Goal: Information Seeking & Learning: Learn about a topic

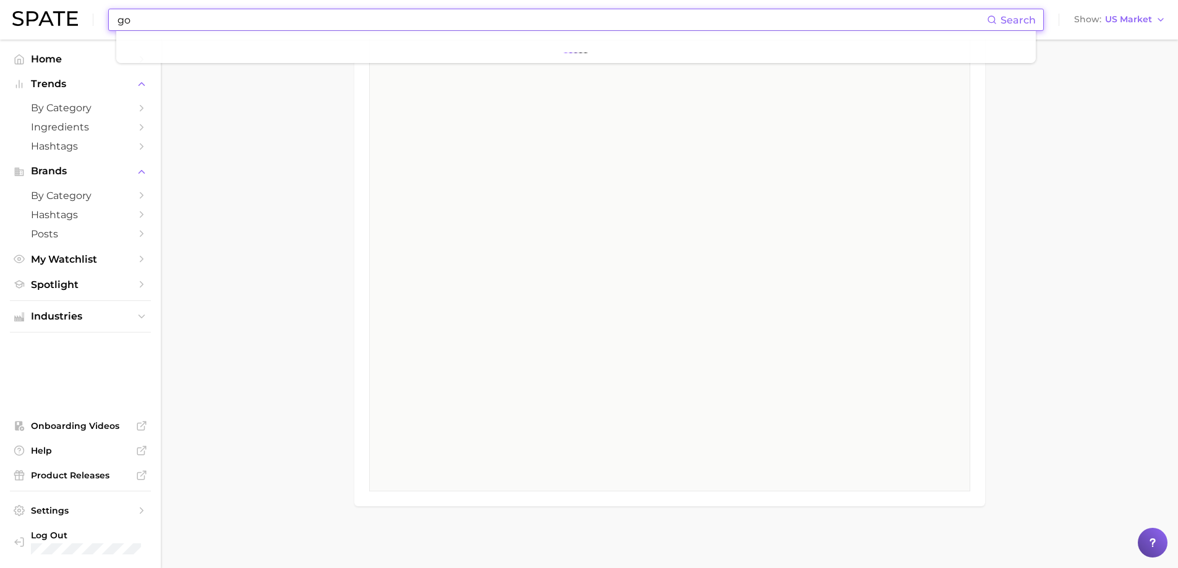
scroll to position [4205, 0]
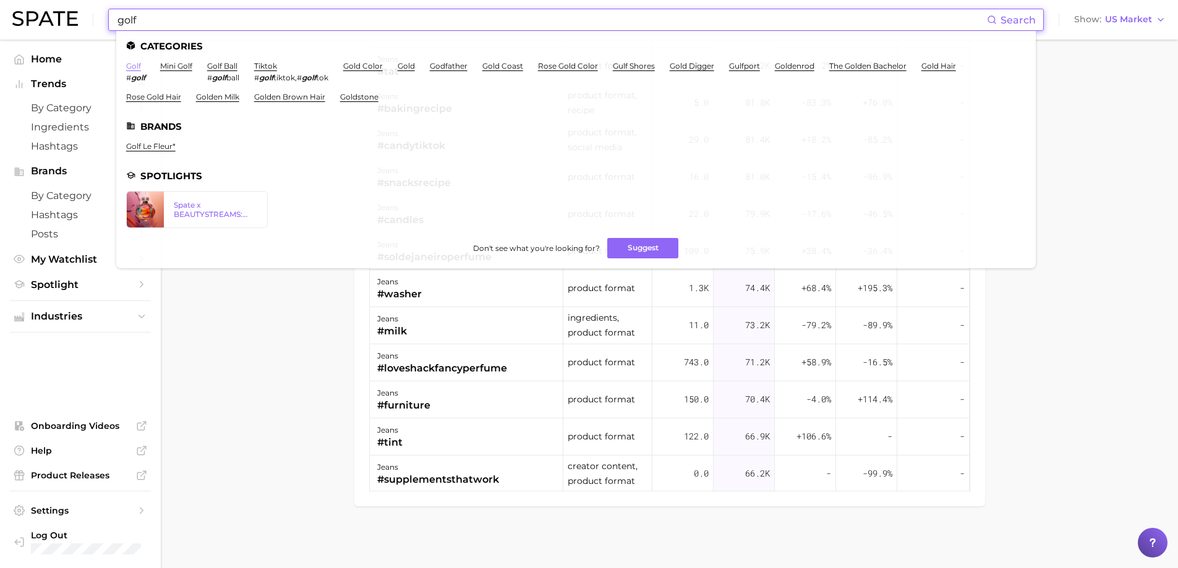
type input "golf"
click at [129, 67] on link "golf" at bounding box center [133, 65] width 15 height 9
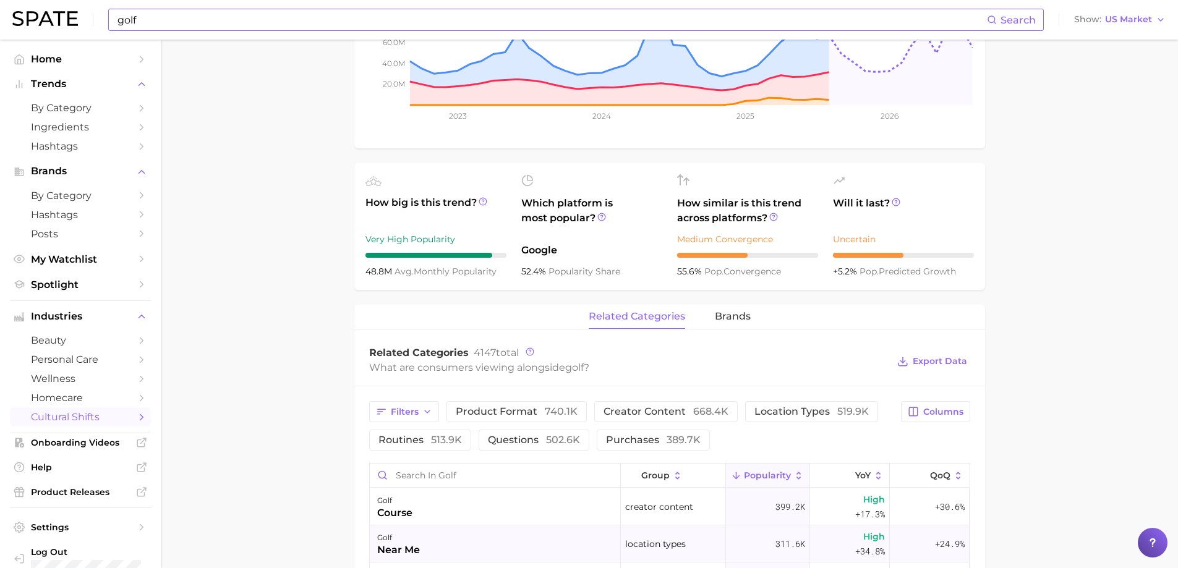
scroll to position [557, 0]
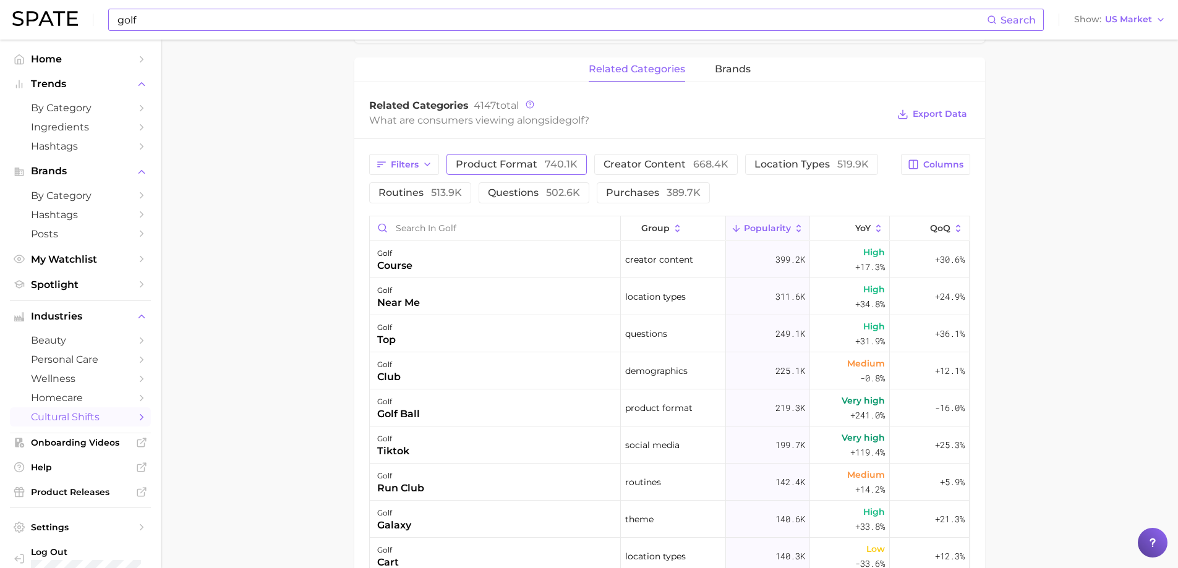
click at [482, 169] on span "product format 740.1k" at bounding box center [517, 165] width 122 height 10
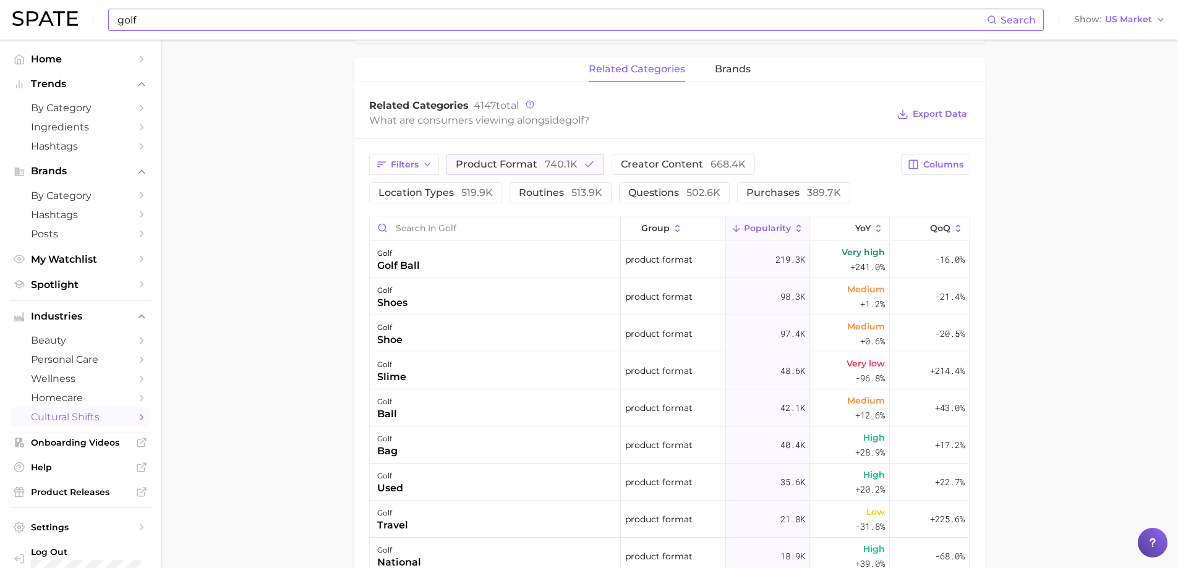
click at [793, 231] on icon at bounding box center [798, 228] width 11 height 11
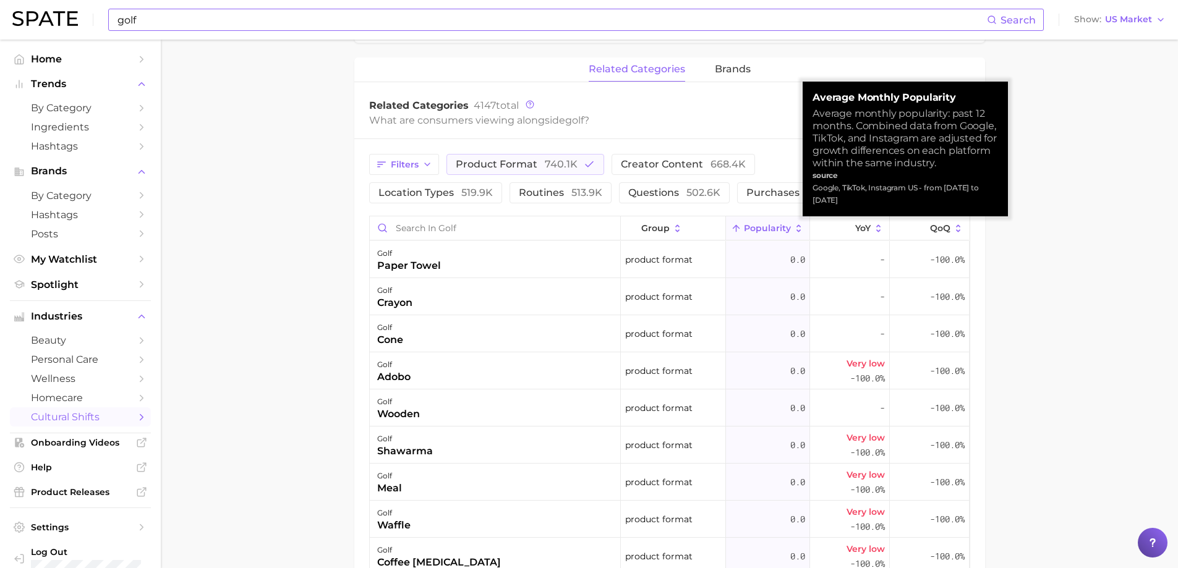
click at [793, 231] on icon at bounding box center [798, 228] width 11 height 11
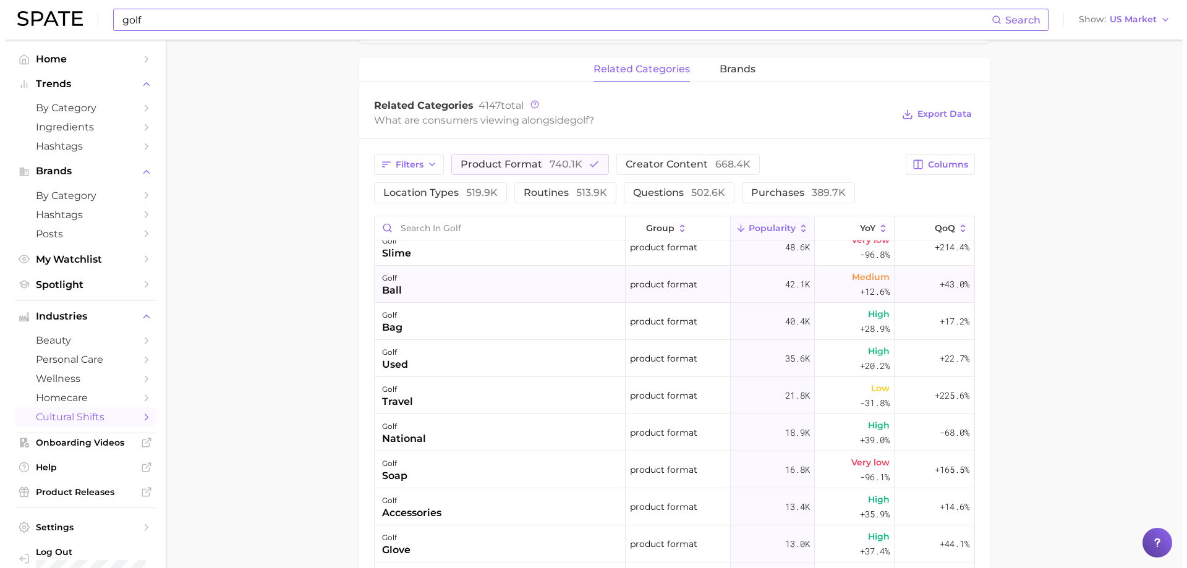
scroll to position [186, 0]
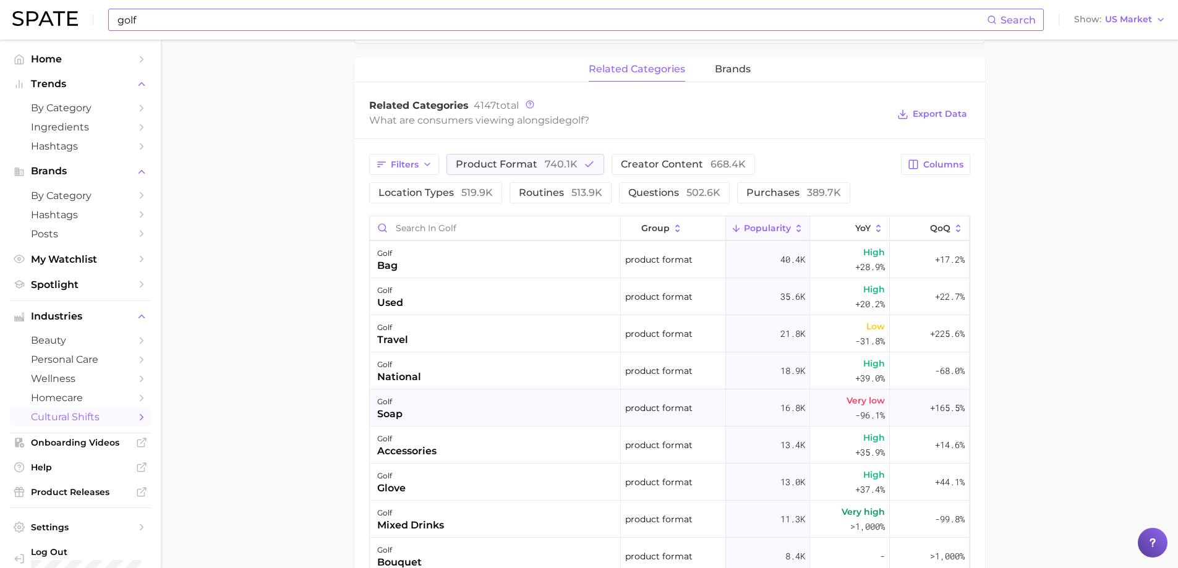
click at [464, 399] on div "golf soap" at bounding box center [495, 408] width 251 height 37
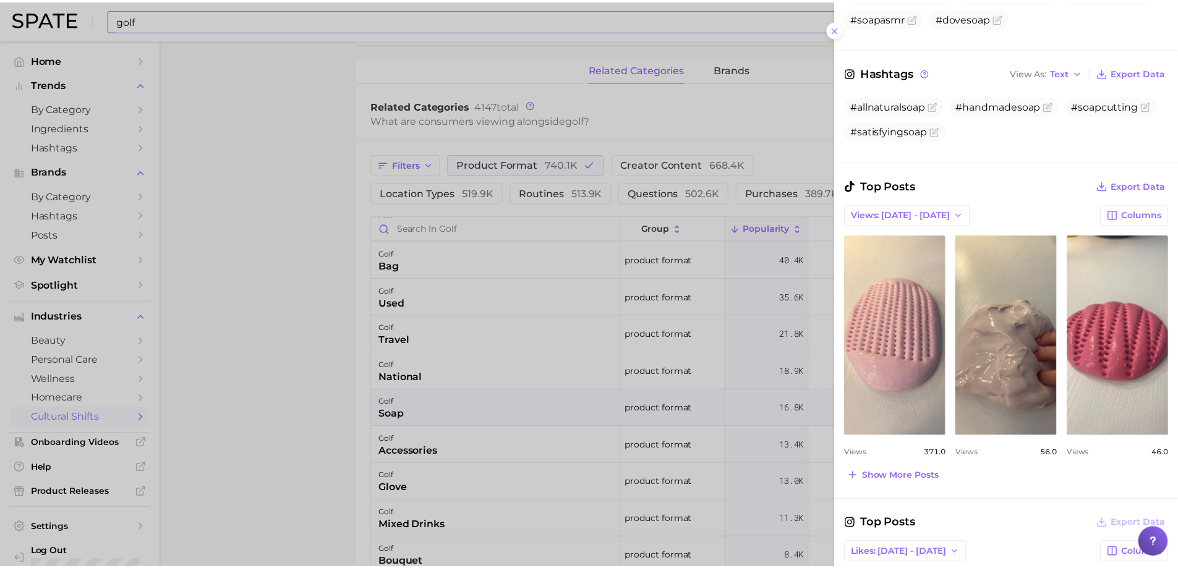
scroll to position [0, 0]
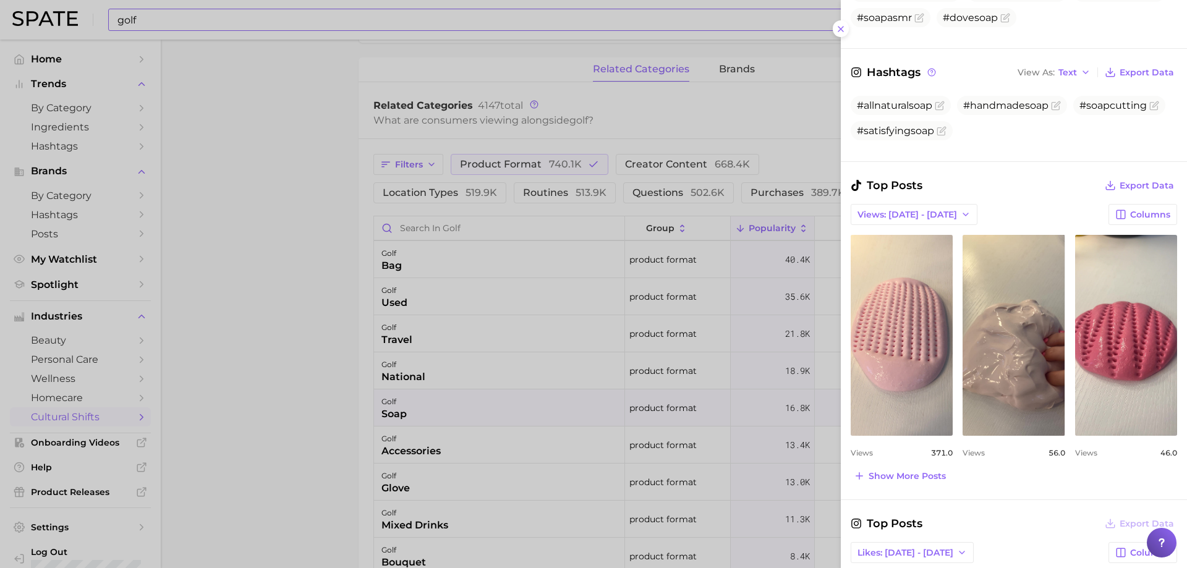
click at [312, 456] on div at bounding box center [593, 284] width 1187 height 568
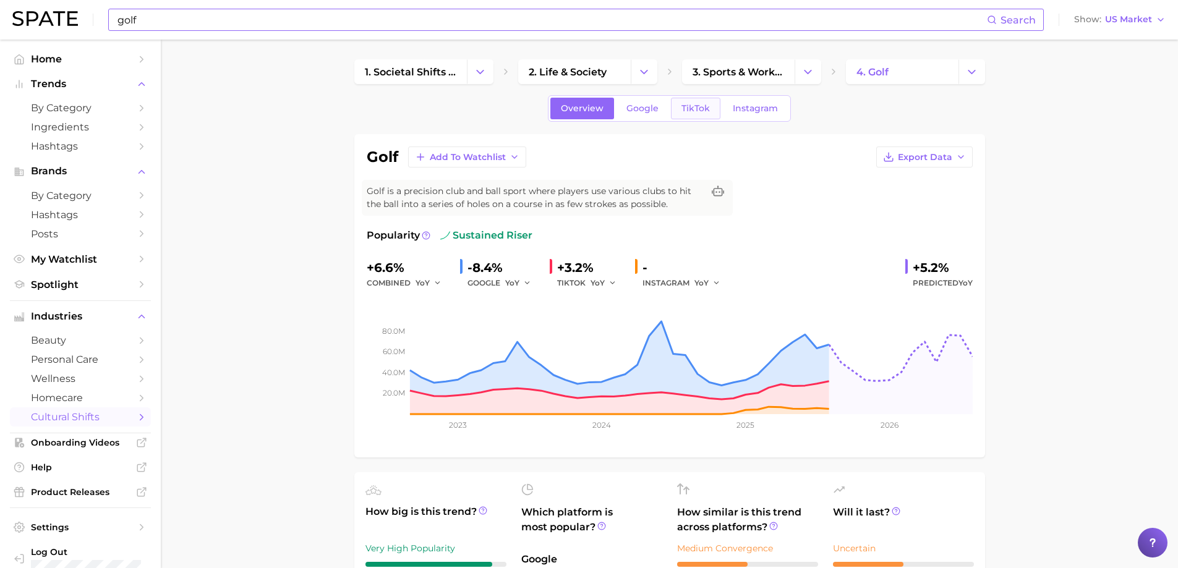
click at [689, 107] on span "TikTok" at bounding box center [695, 108] width 28 height 11
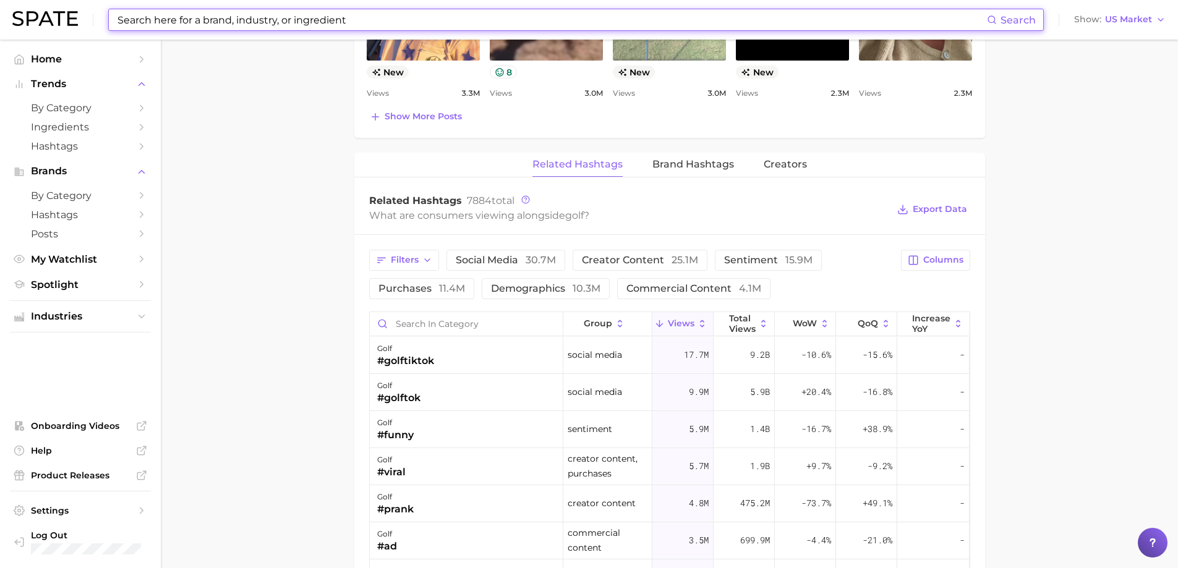
scroll to position [866, 0]
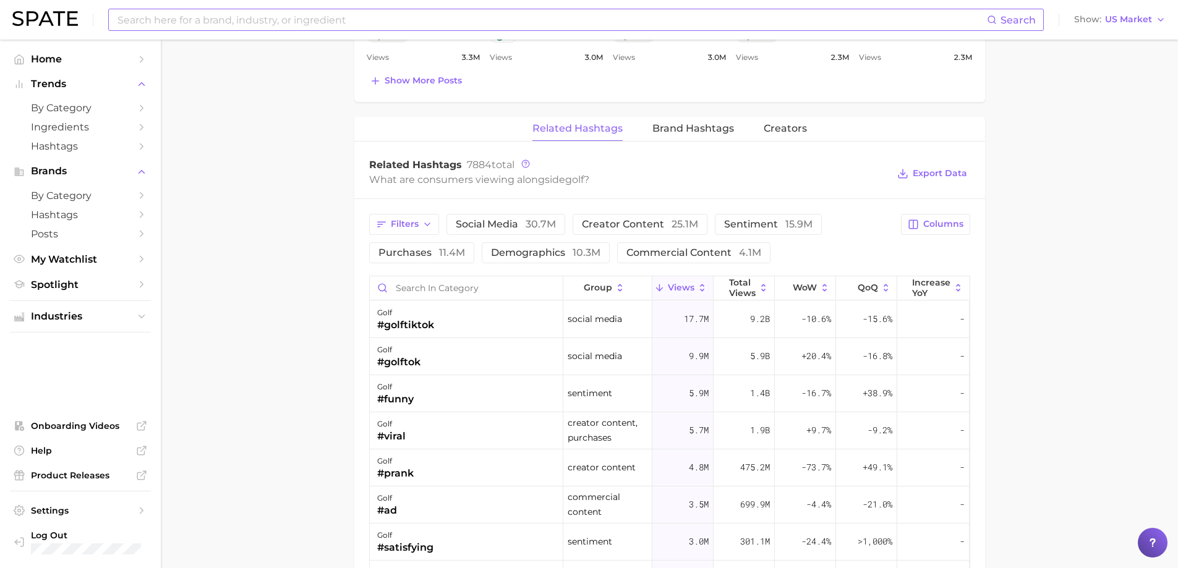
click at [341, 351] on main "1. societal shifts & culture 2. life & society 3. sports & workouts 4. golf Ove…" at bounding box center [669, 47] width 1017 height 1747
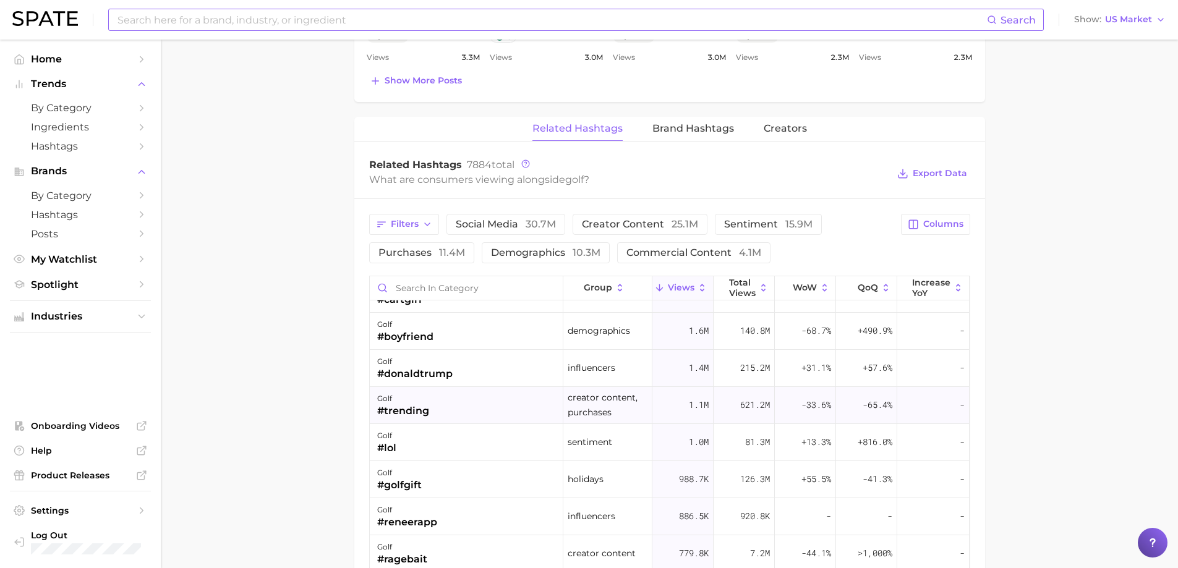
scroll to position [495, 0]
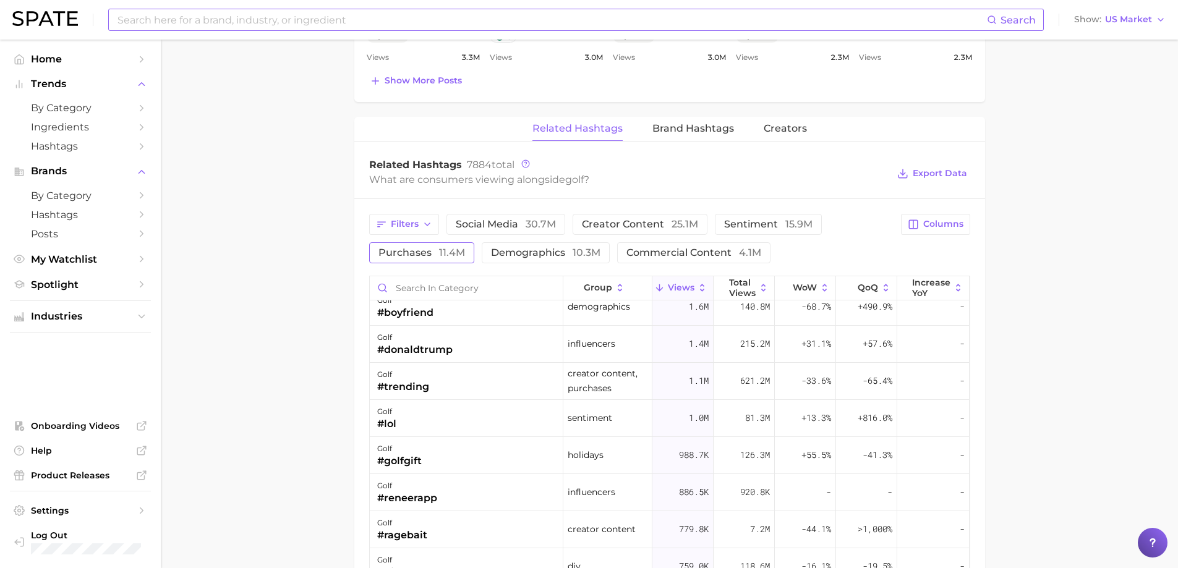
click at [431, 248] on span "purchases 11.4m" at bounding box center [421, 253] width 87 height 10
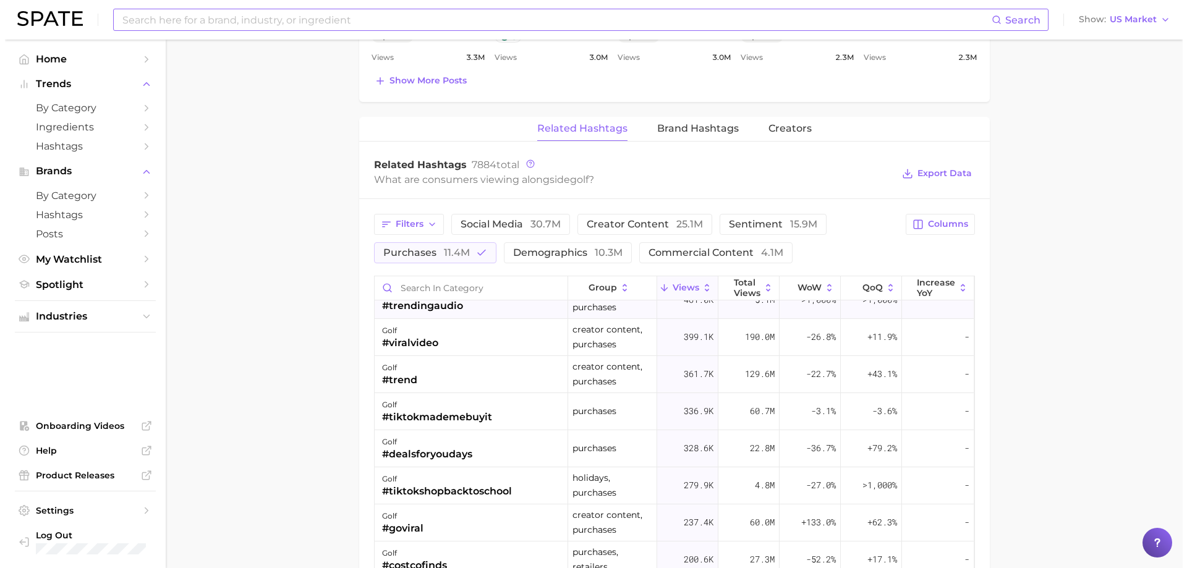
scroll to position [124, 0]
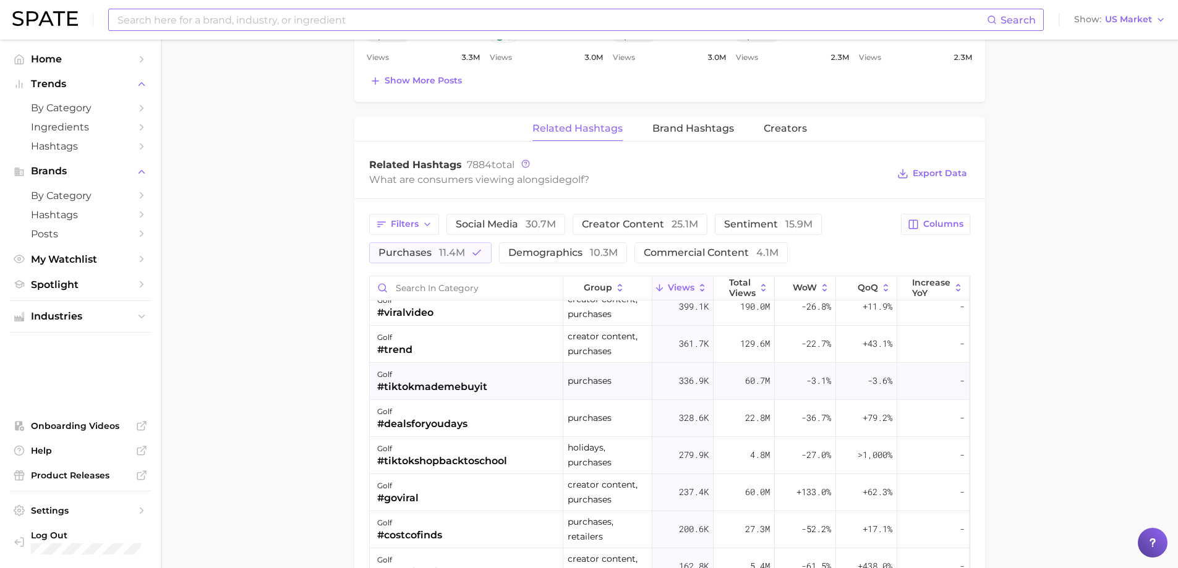
click at [458, 386] on div "#tiktokmademebuyit" at bounding box center [432, 387] width 110 height 15
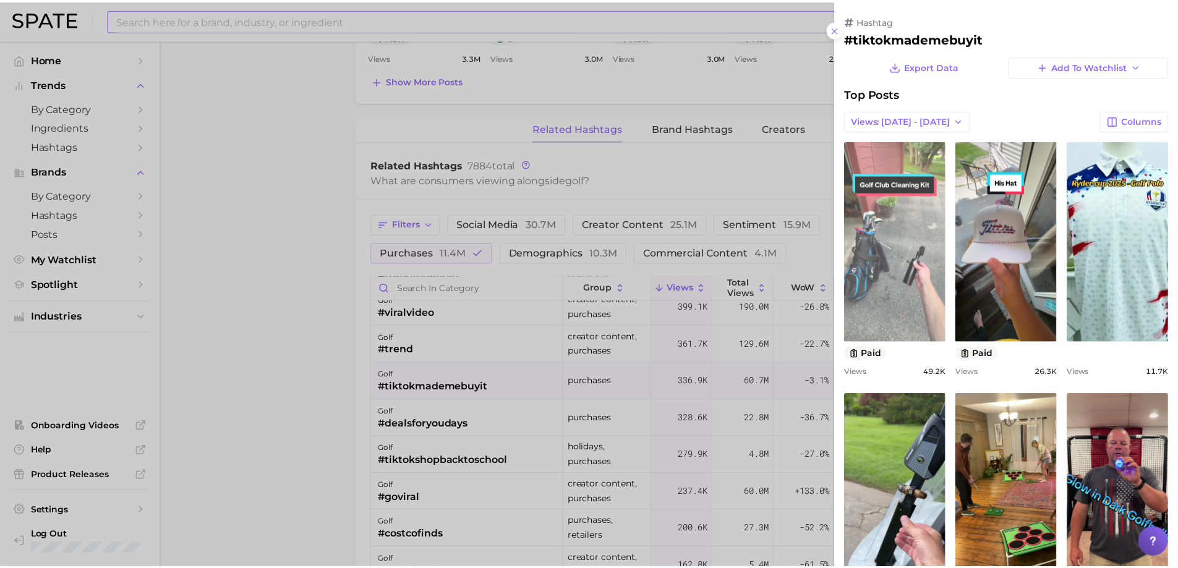
scroll to position [0, 0]
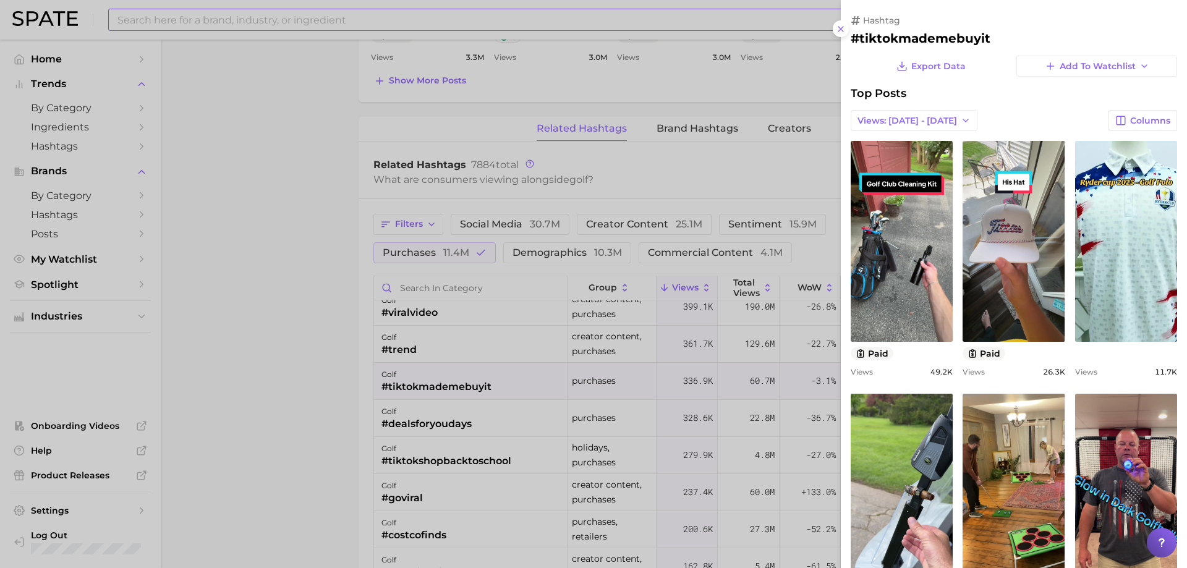
drag, startPoint x: 261, startPoint y: 437, endPoint x: 279, endPoint y: 431, distance: 18.8
click at [262, 437] on div at bounding box center [593, 284] width 1187 height 568
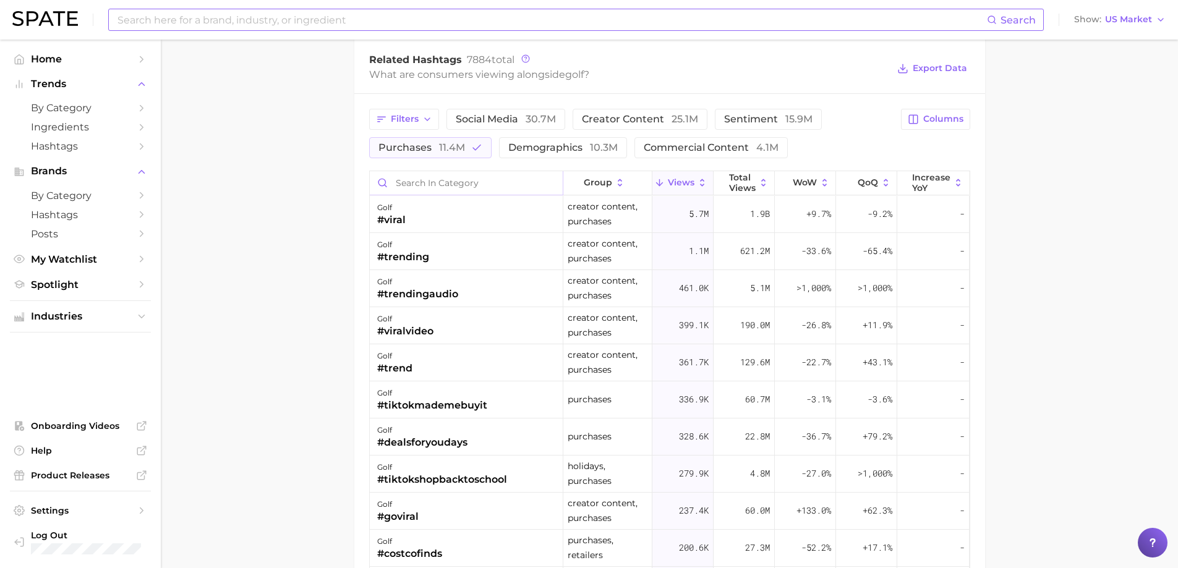
click at [441, 182] on input "Search in category" at bounding box center [466, 182] width 193 height 23
type input "fragr"
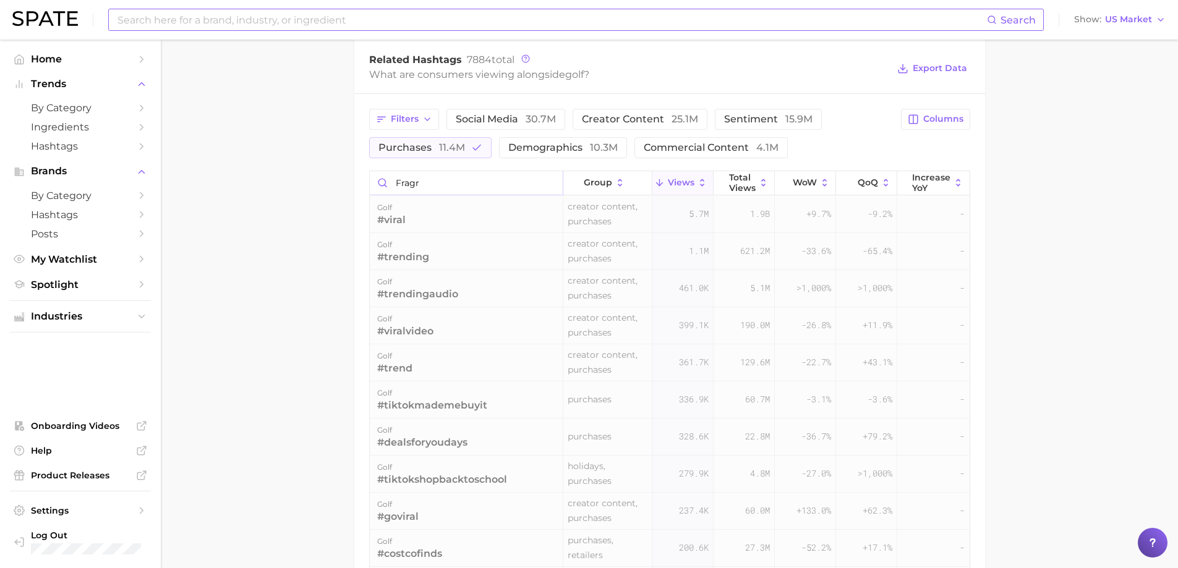
scroll to position [965, 0]
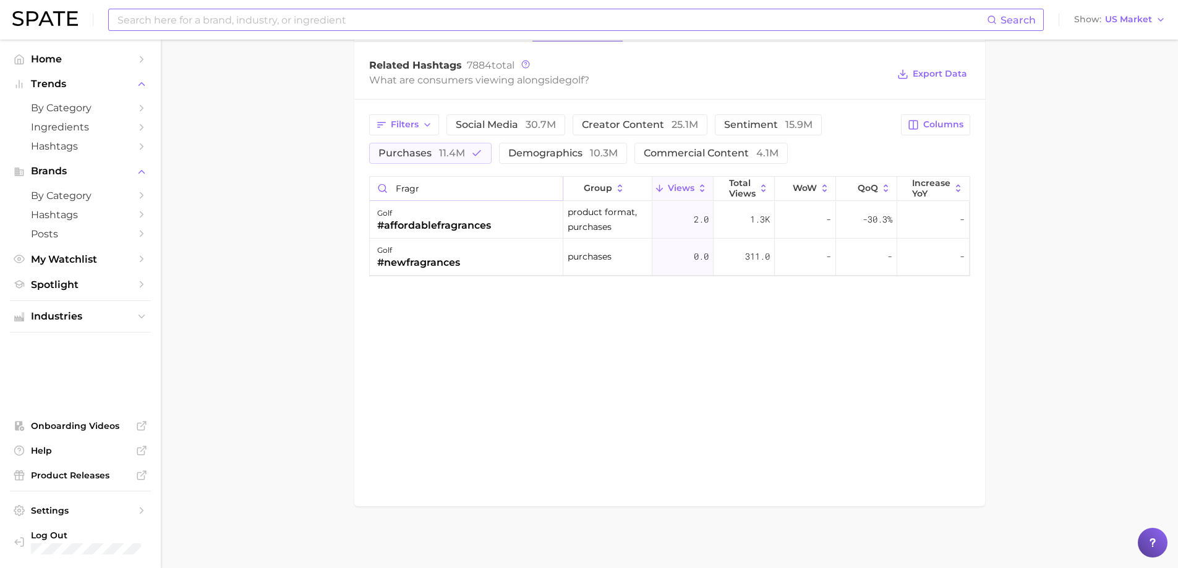
click at [550, 180] on input "fragr" at bounding box center [466, 188] width 193 height 23
click at [554, 189] on input "fragr" at bounding box center [466, 188] width 193 height 23
click at [551, 184] on input "fragr" at bounding box center [466, 188] width 193 height 23
click at [550, 187] on input "fragr" at bounding box center [466, 188] width 193 height 23
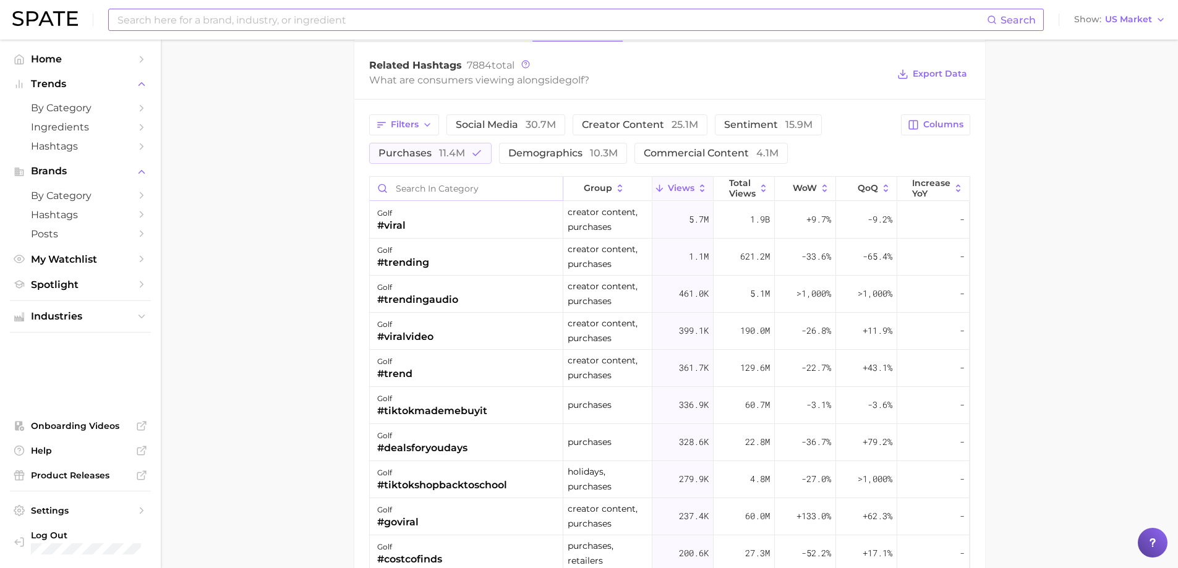
scroll to position [971, 0]
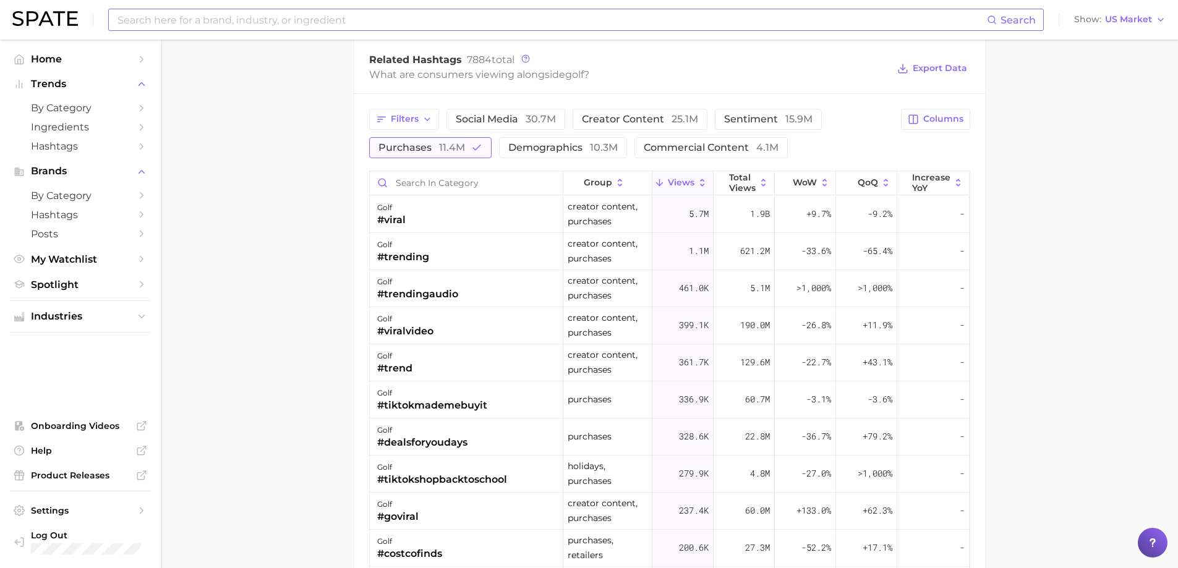
click at [473, 152] on icon "button" at bounding box center [476, 147] width 11 height 11
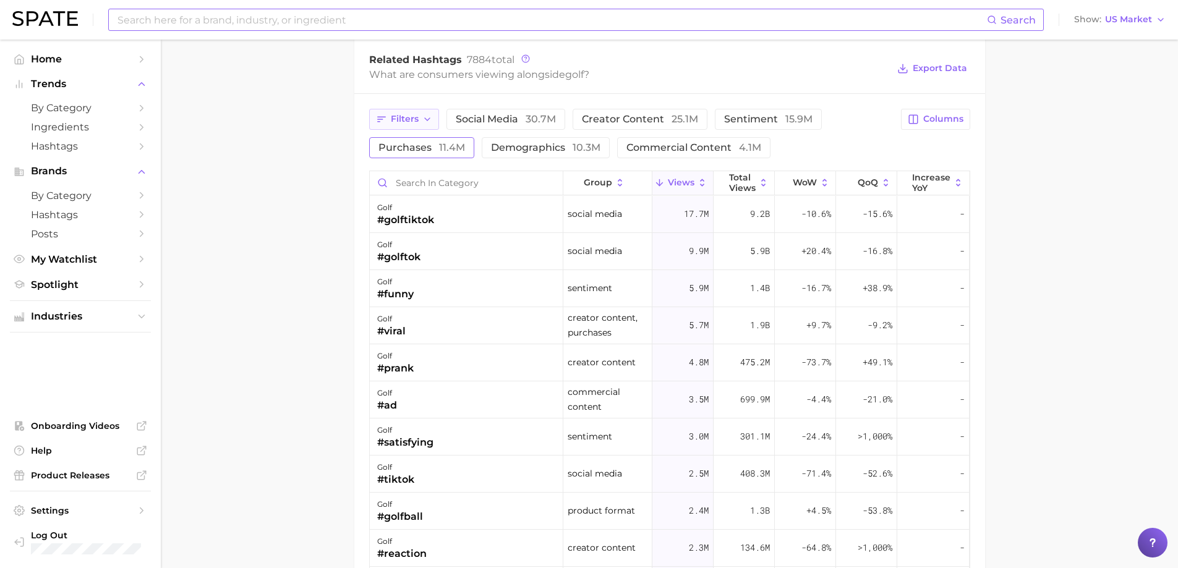
click at [397, 119] on span "Filters" at bounding box center [405, 119] width 28 height 11
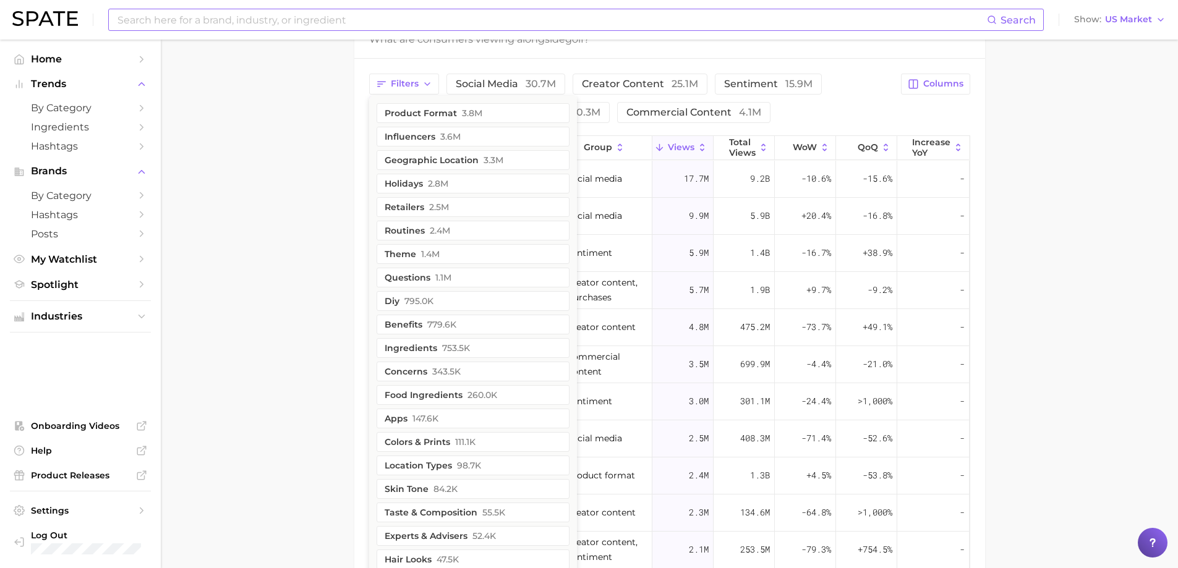
scroll to position [988, 0]
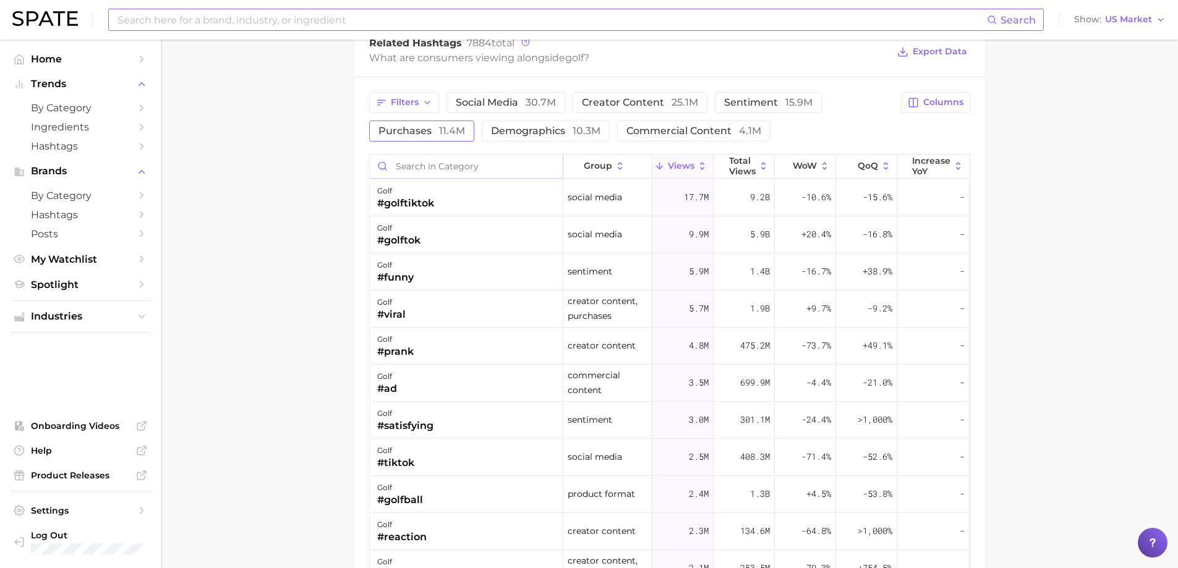
click at [429, 171] on input "Search in category" at bounding box center [466, 166] width 193 height 23
click at [412, 111] on button "Filters" at bounding box center [404, 102] width 70 height 21
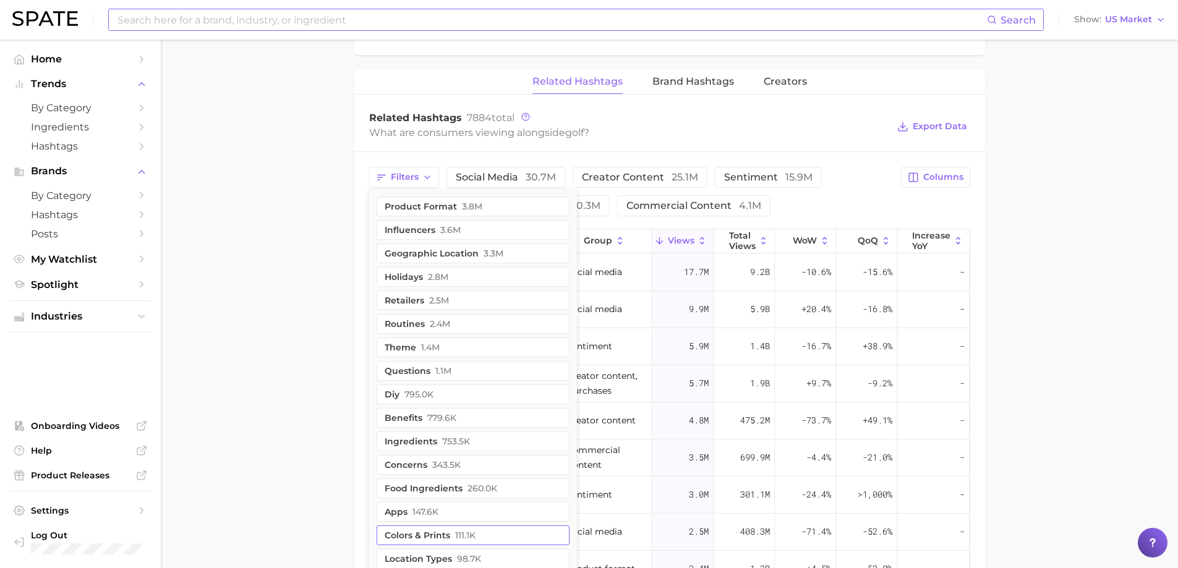
scroll to position [864, 0]
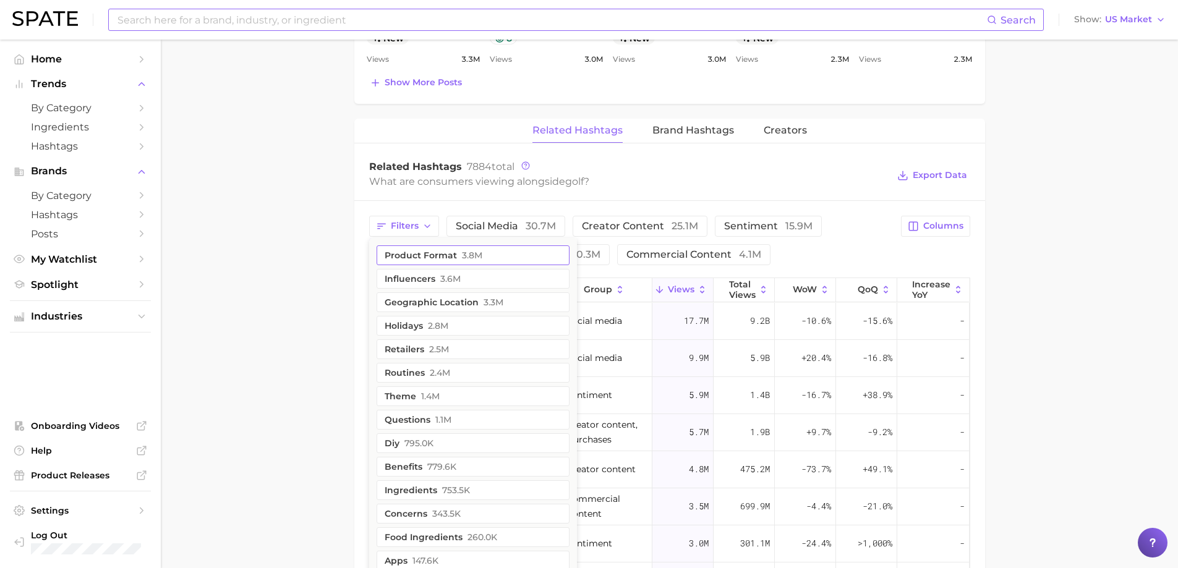
click at [419, 247] on button "product format 3.8m" at bounding box center [473, 255] width 193 height 20
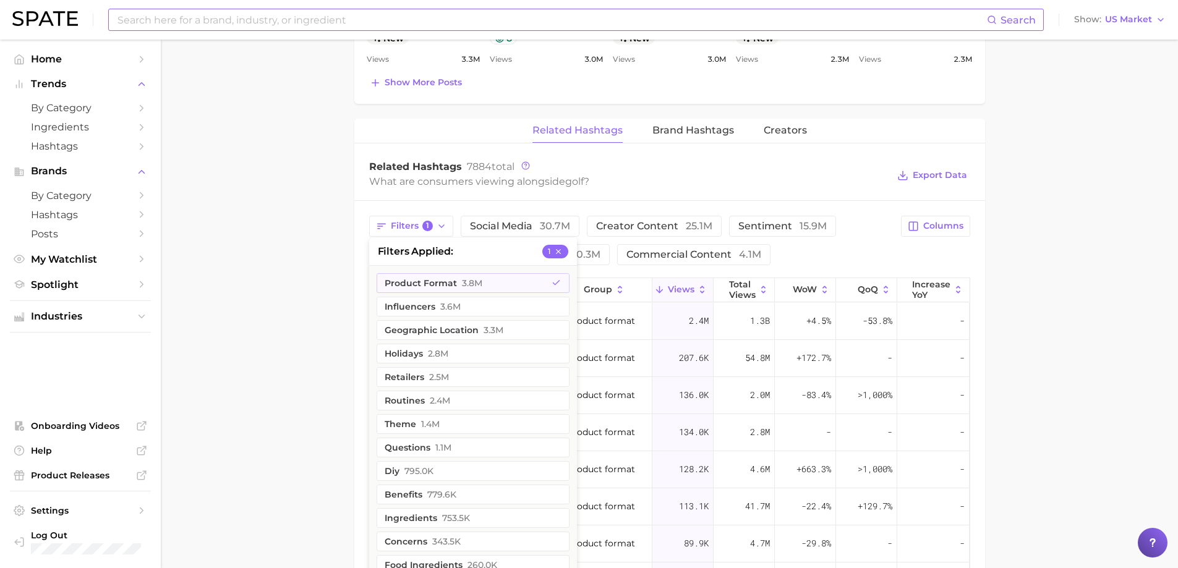
click at [315, 272] on main "1. societal shifts & culture 2. life & society 3. sports & workouts 4. golf Ove…" at bounding box center [669, 49] width 1017 height 1747
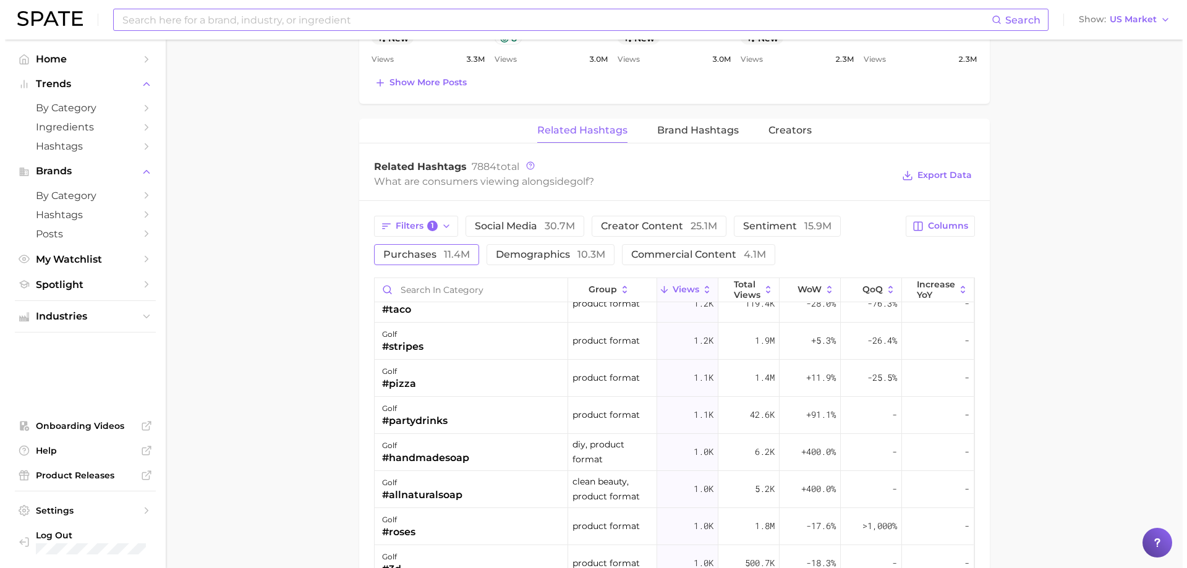
scroll to position [2350, 0]
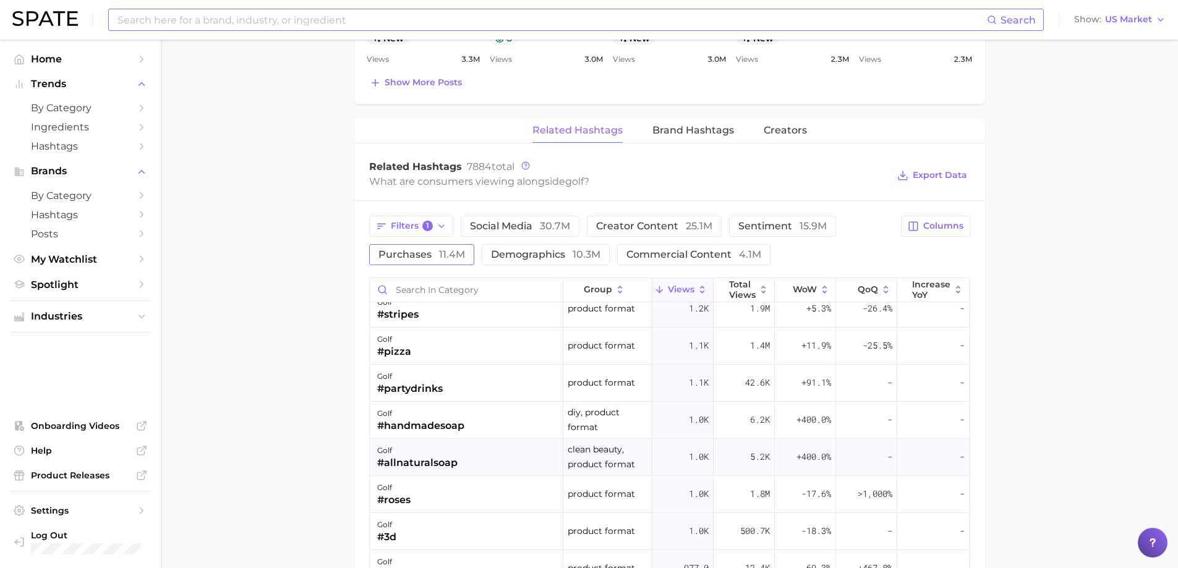
click at [474, 456] on div "golf #allnaturalsoap" at bounding box center [467, 457] width 194 height 37
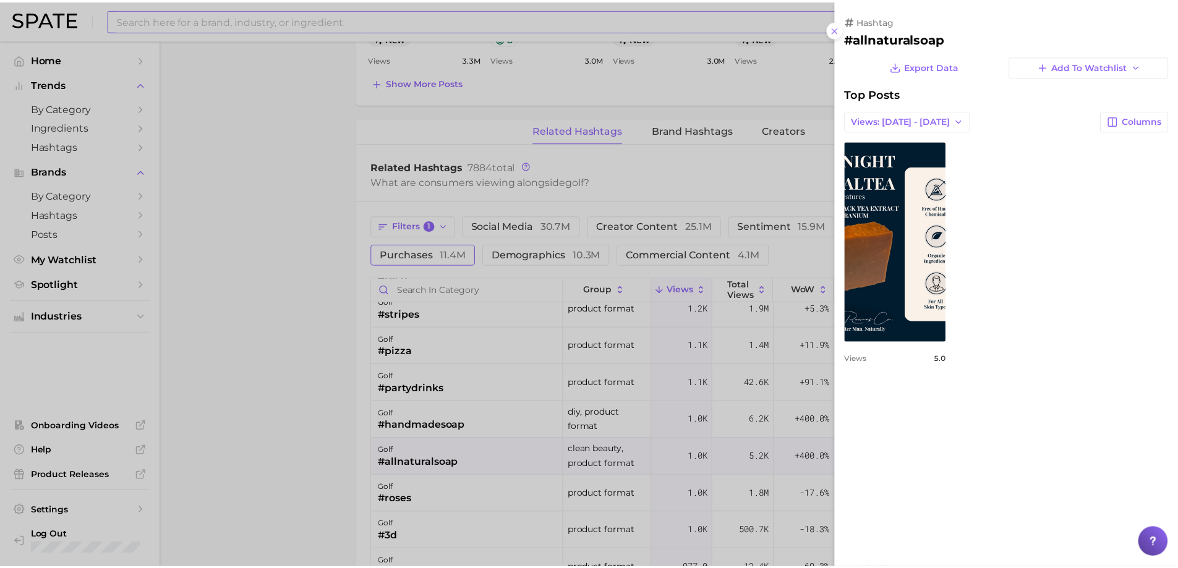
scroll to position [0, 0]
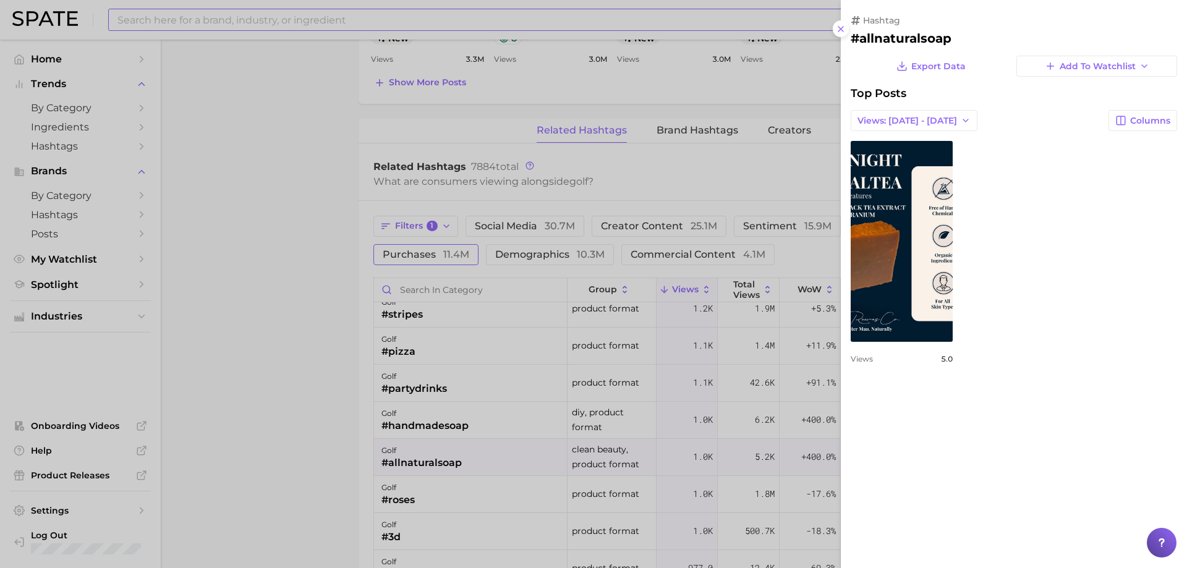
click at [354, 446] on div at bounding box center [593, 284] width 1187 height 568
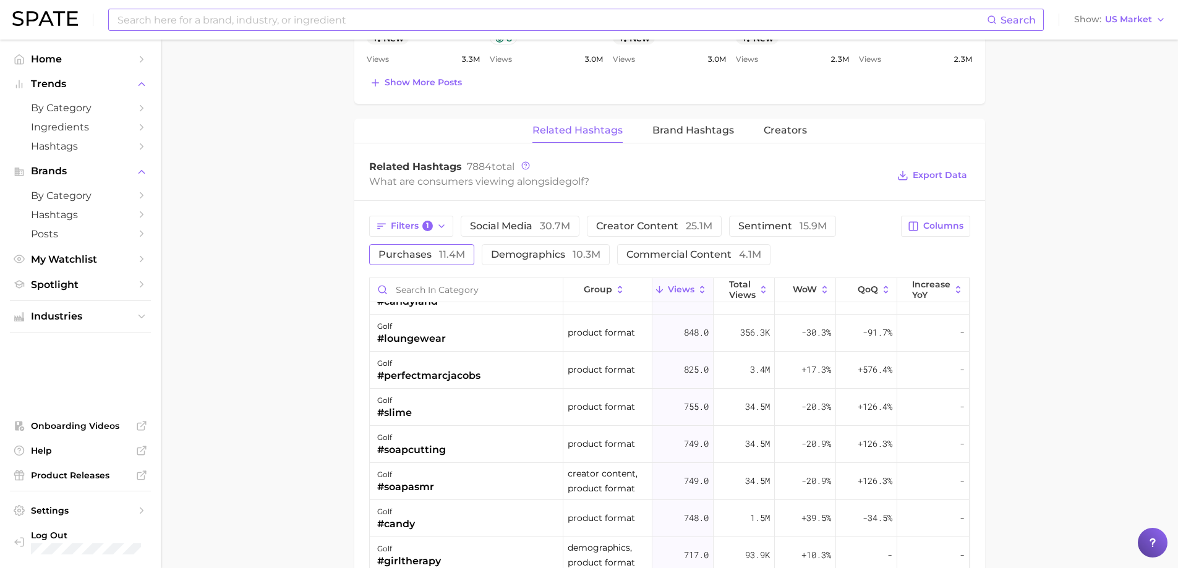
scroll to position [2783, 0]
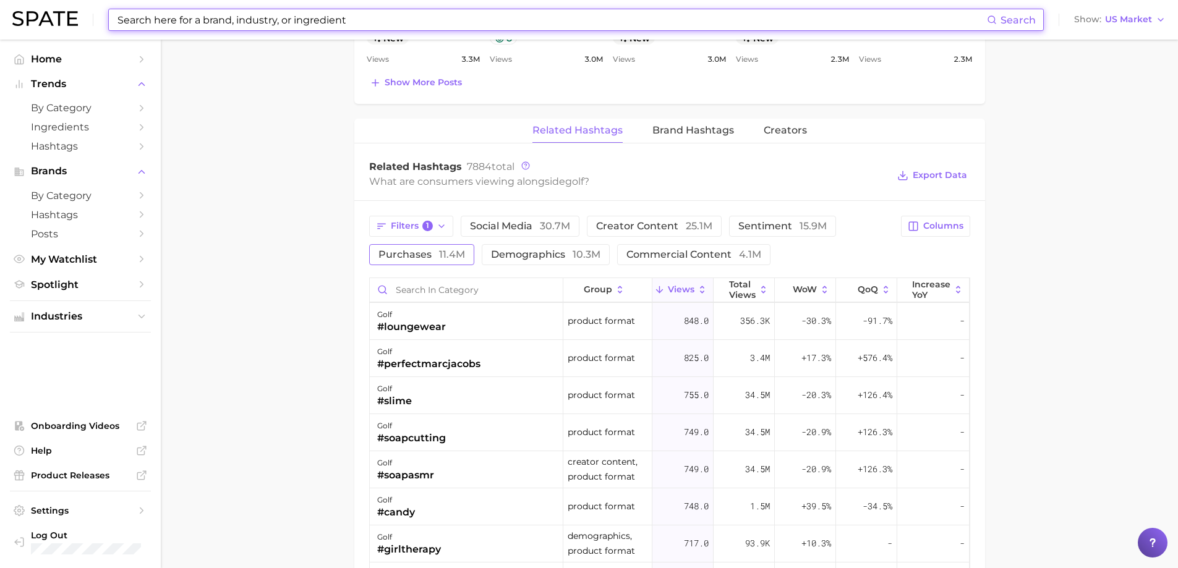
click at [289, 27] on input at bounding box center [551, 19] width 871 height 21
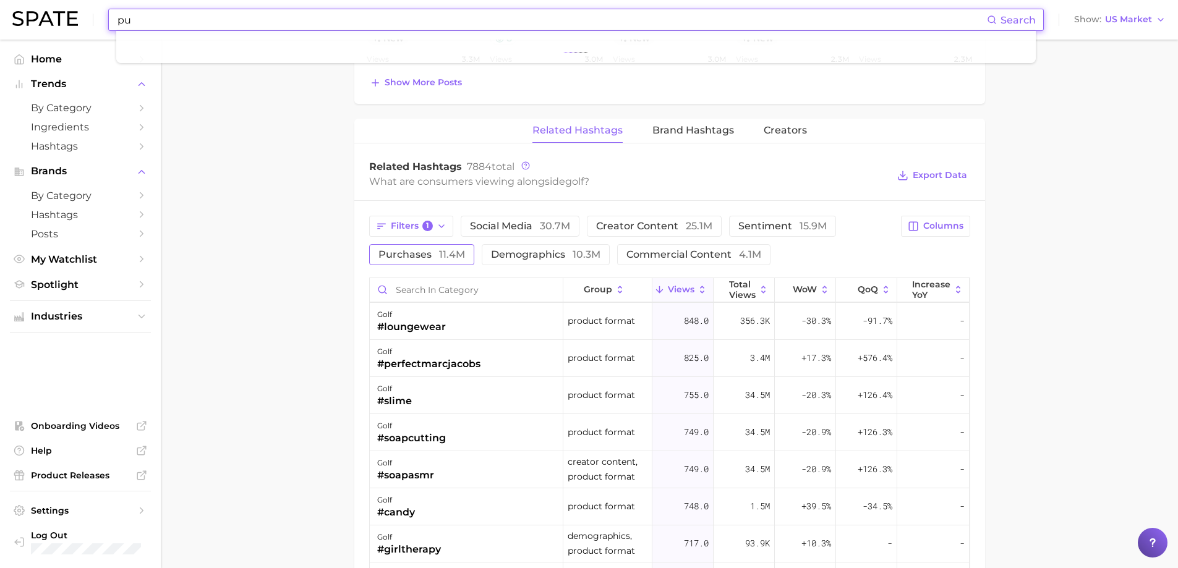
type input "p"
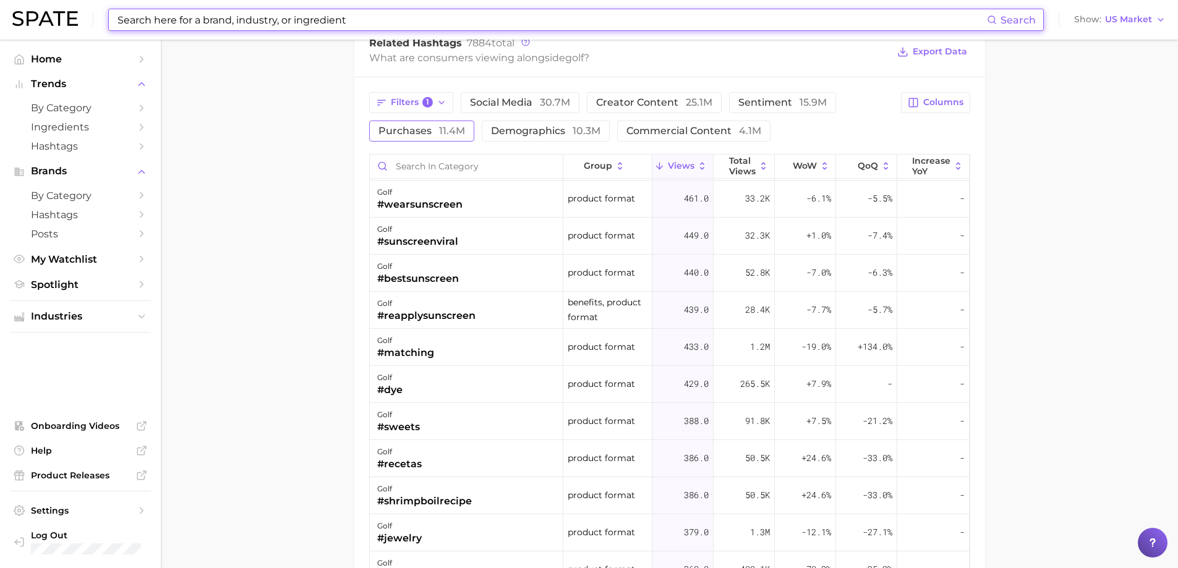
scroll to position [3525, 0]
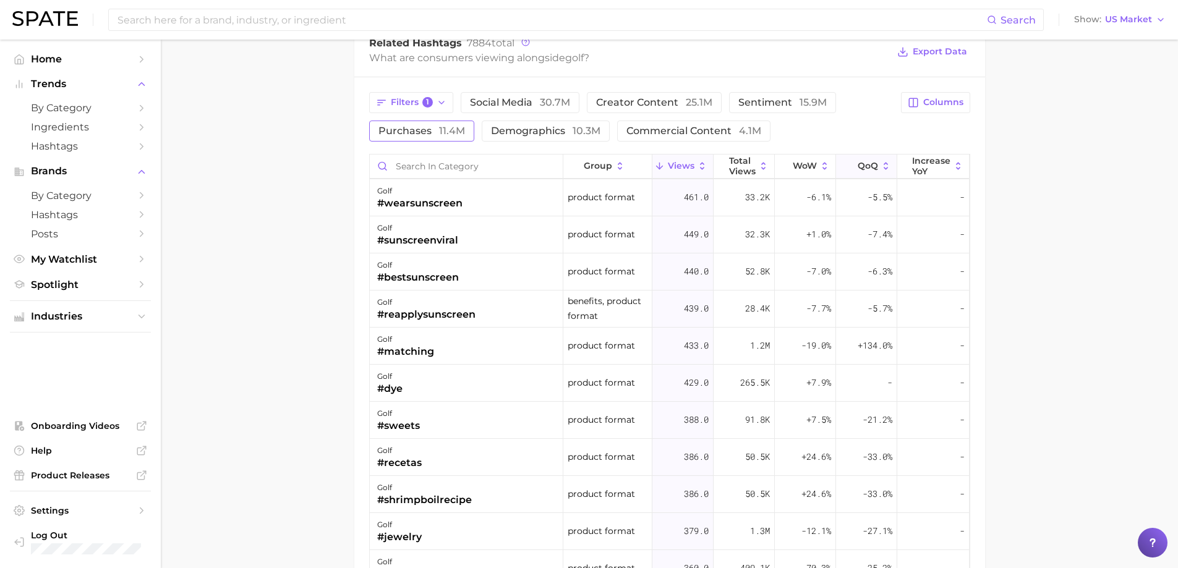
click at [881, 166] on icon at bounding box center [886, 166] width 11 height 11
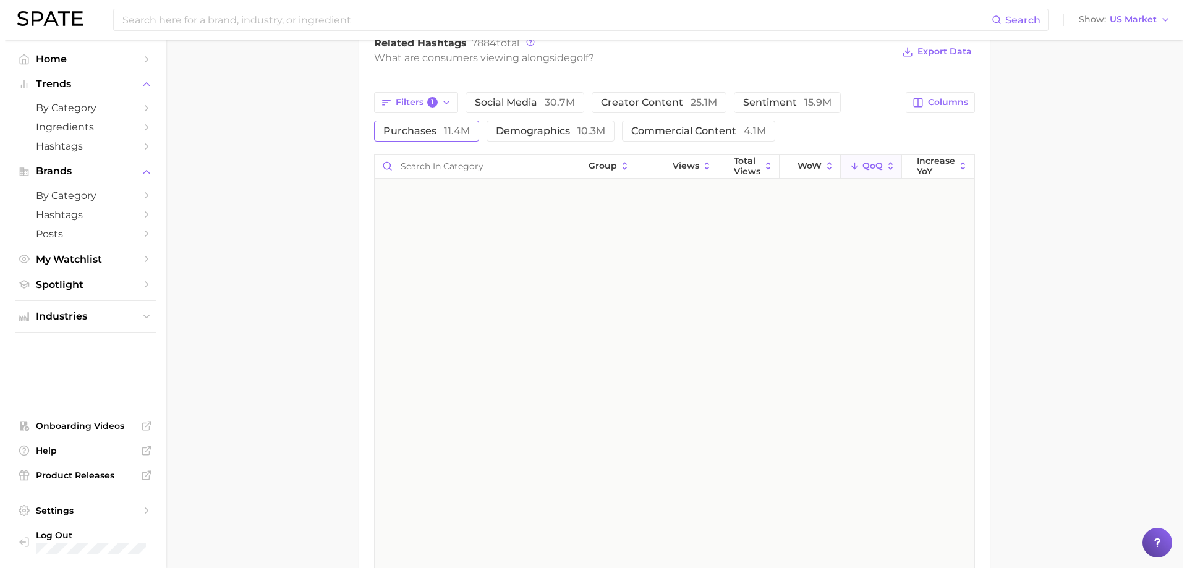
scroll to position [0, 0]
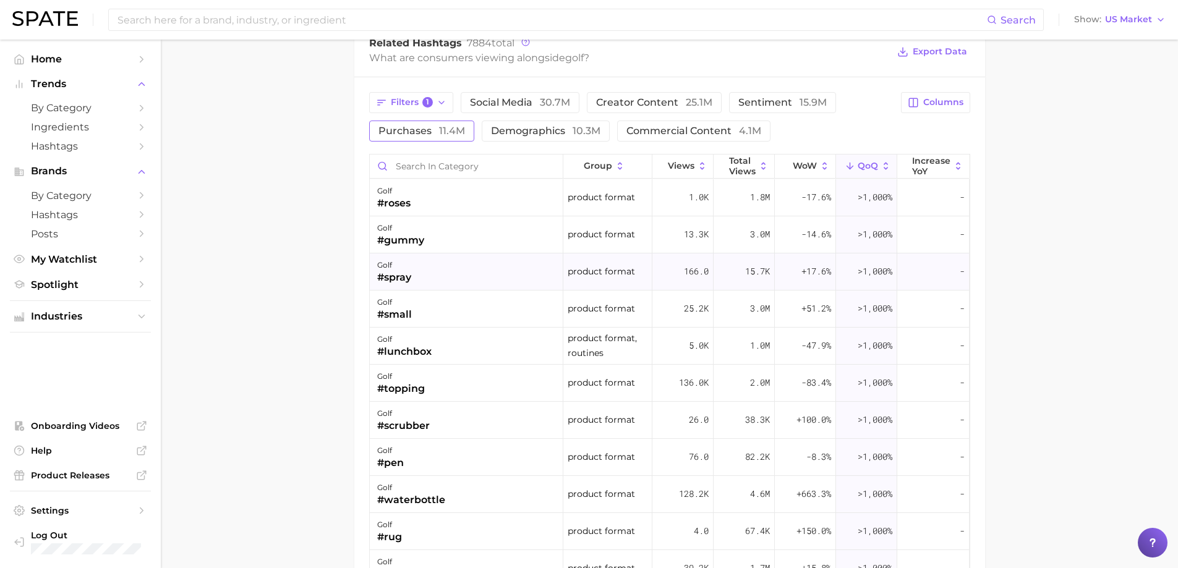
click at [446, 281] on div "golf #spray" at bounding box center [467, 272] width 194 height 37
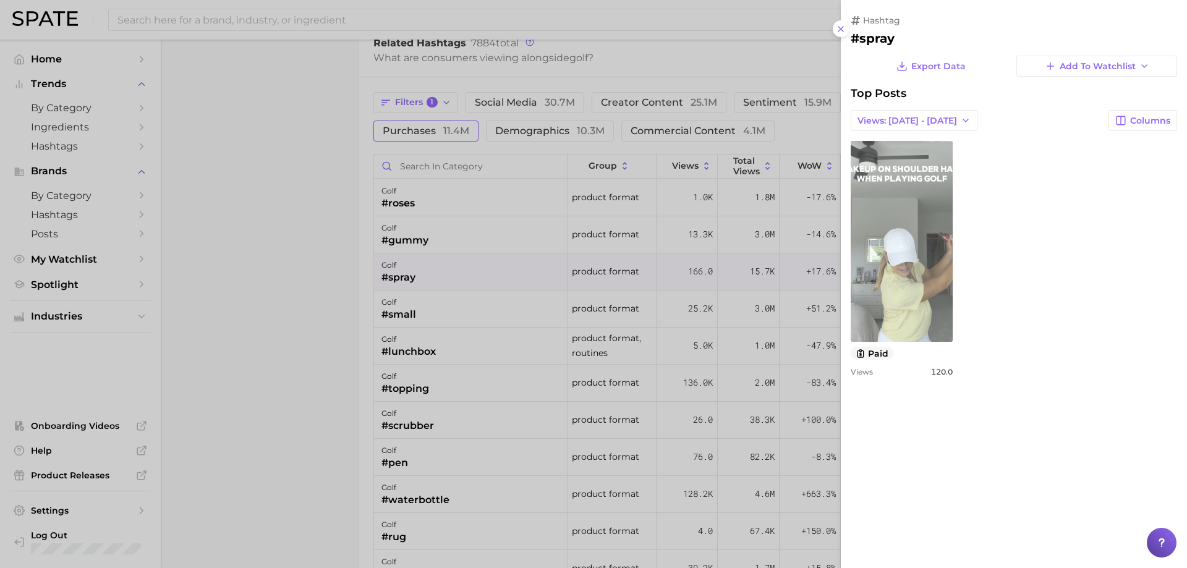
click at [861, 233] on link "view post on TikTok" at bounding box center [902, 241] width 102 height 201
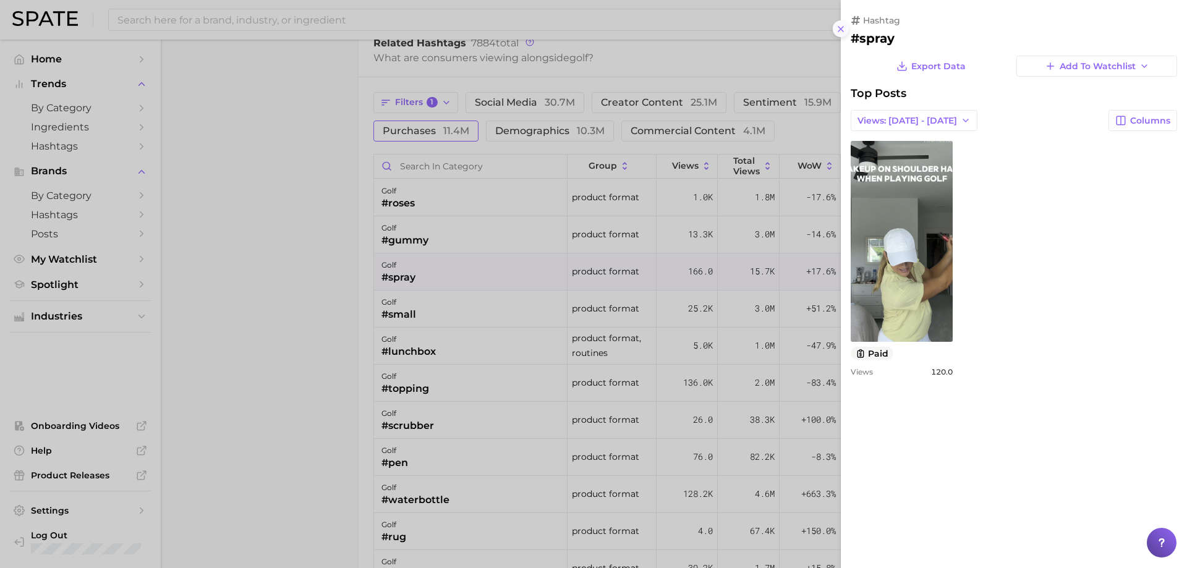
click at [843, 30] on icon at bounding box center [841, 29] width 10 height 10
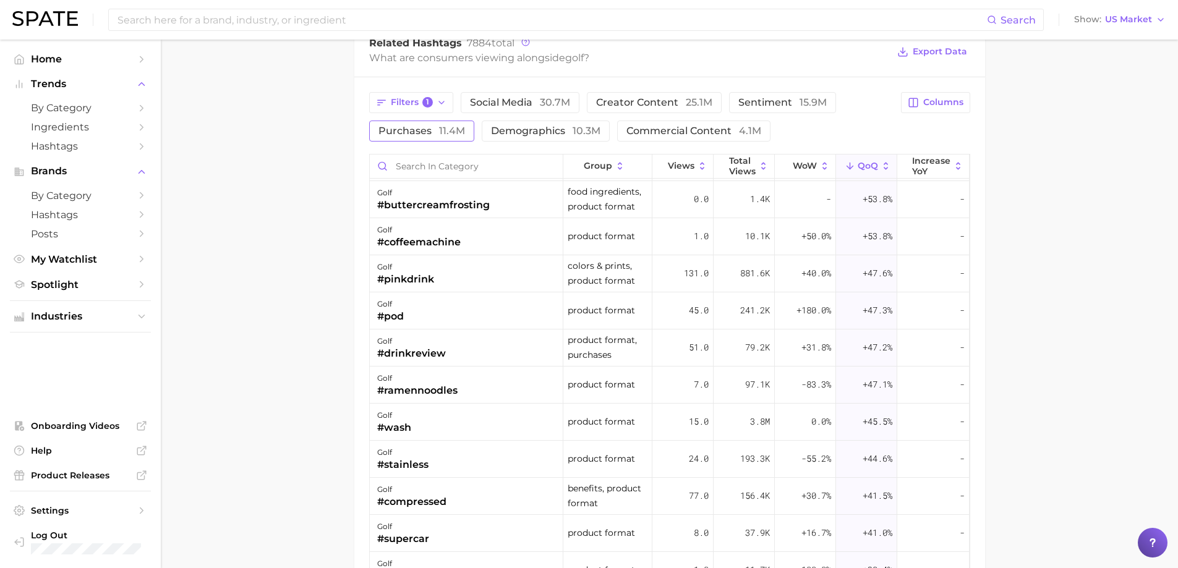
scroll to position [3339, 0]
click at [432, 97] on span "Filters 1" at bounding box center [412, 102] width 43 height 11
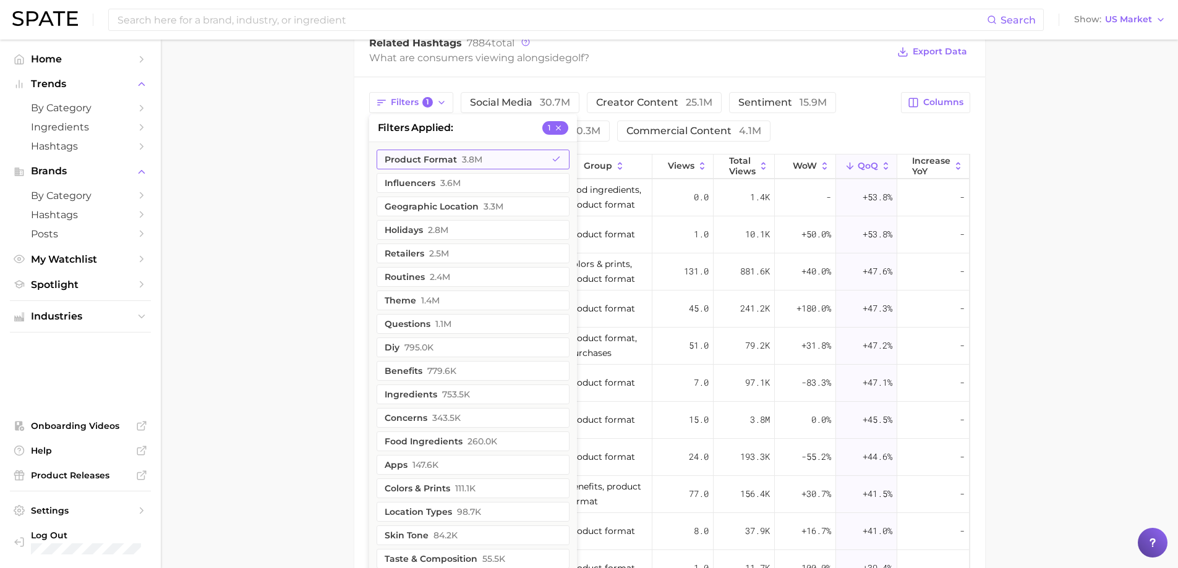
click at [519, 160] on button "product format 3.8m" at bounding box center [473, 160] width 193 height 20
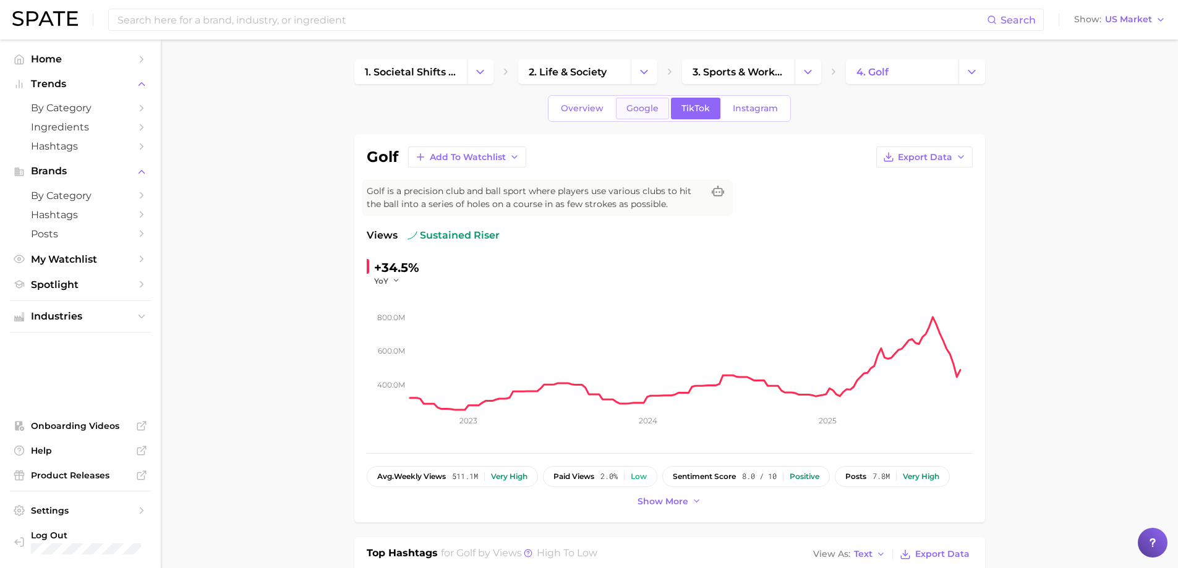
click at [630, 102] on link "Google" at bounding box center [642, 109] width 53 height 22
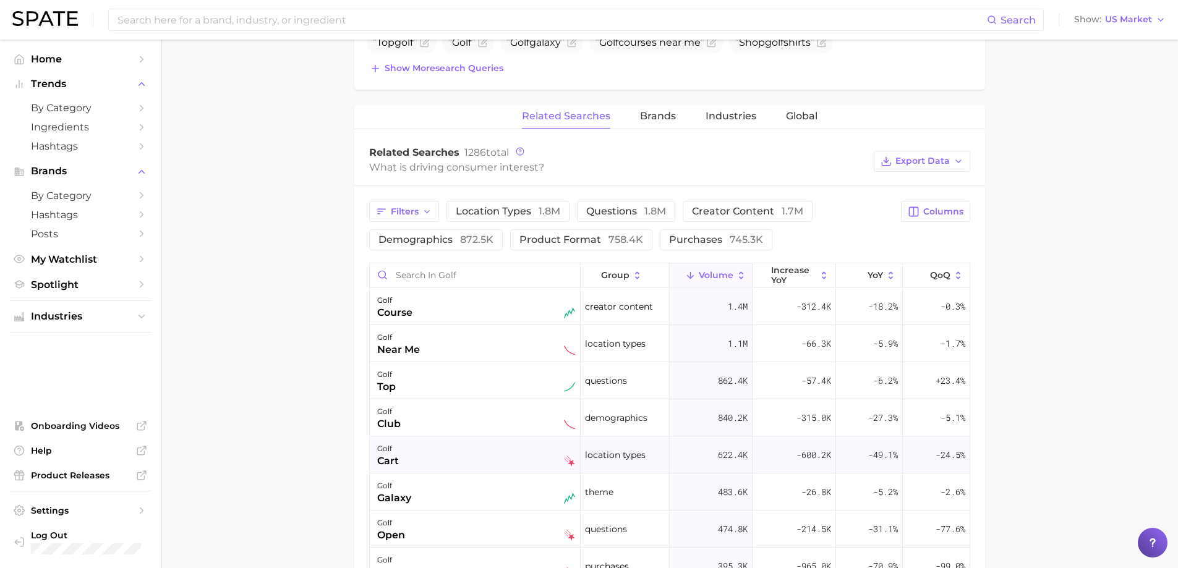
scroll to position [495, 0]
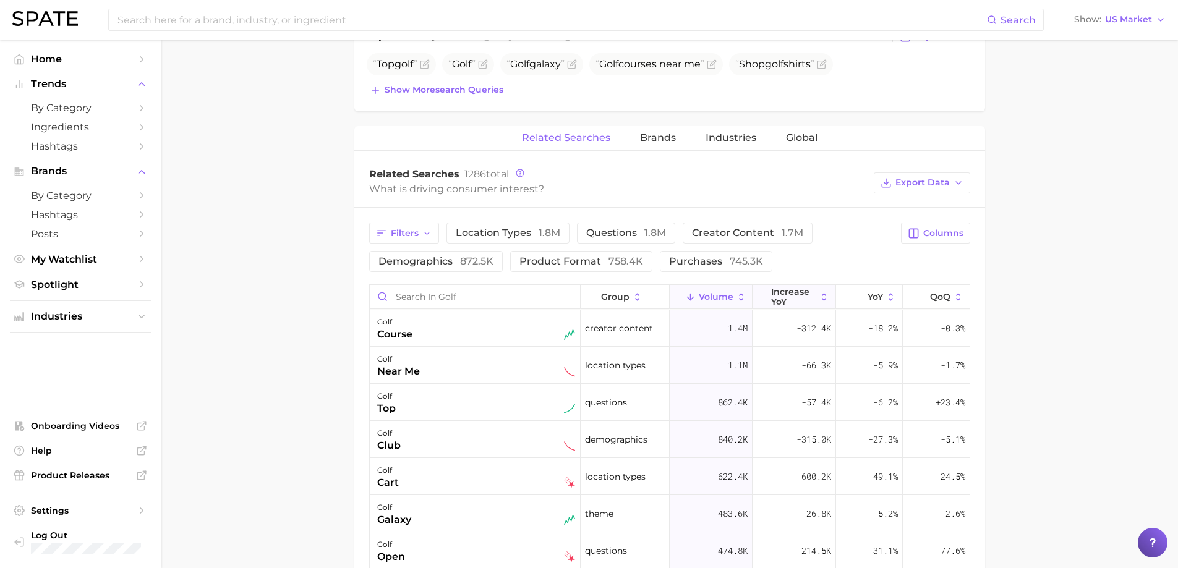
click at [819, 294] on icon at bounding box center [824, 297] width 11 height 11
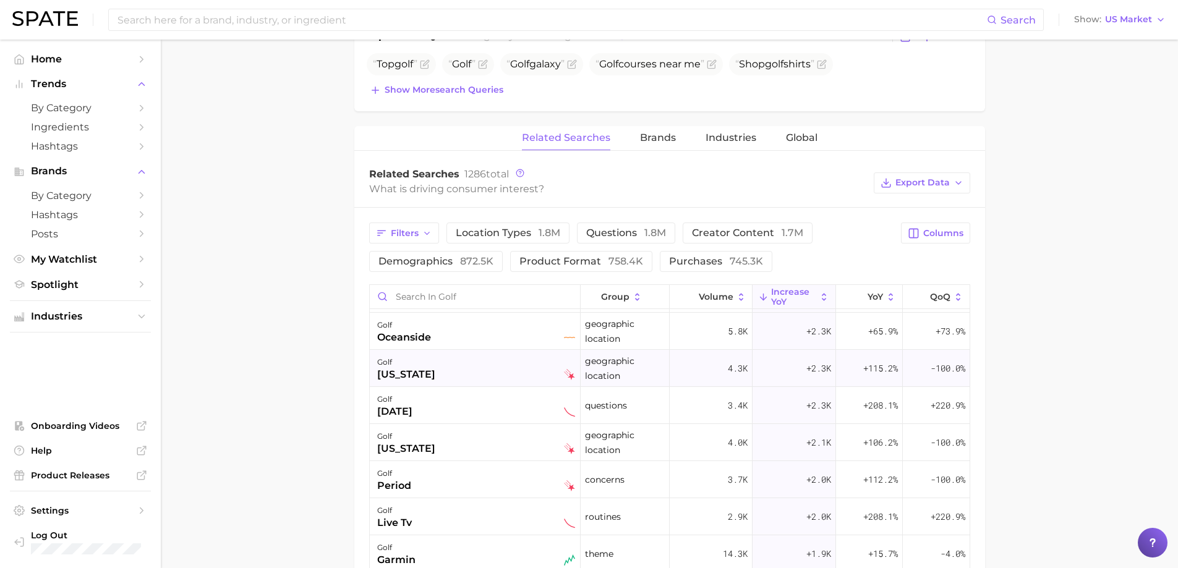
scroll to position [1051, 0]
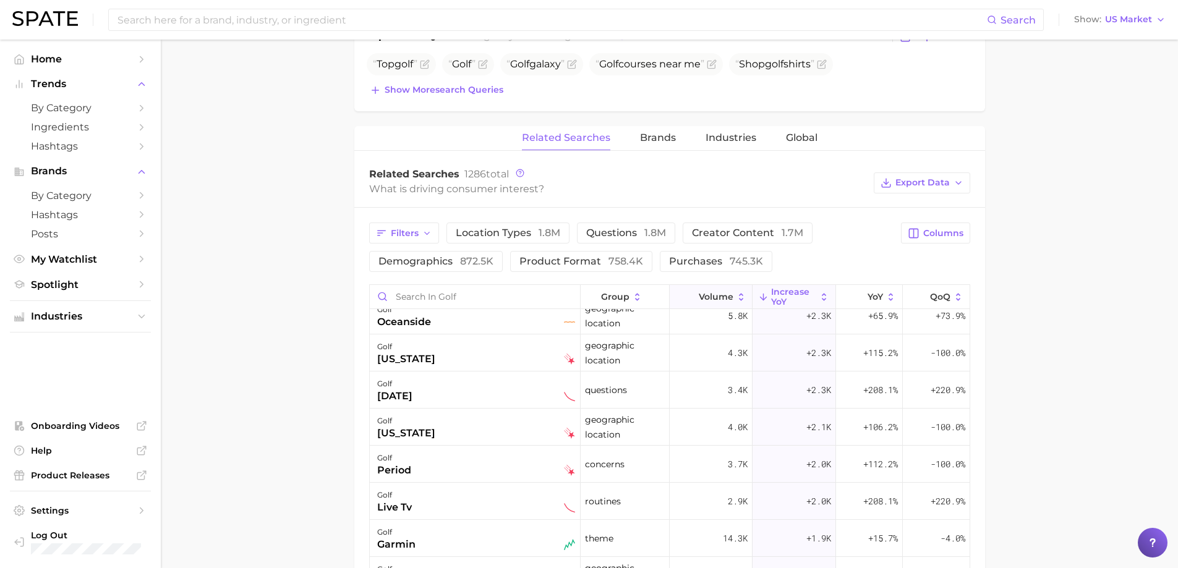
click at [736, 299] on icon at bounding box center [741, 297] width 11 height 11
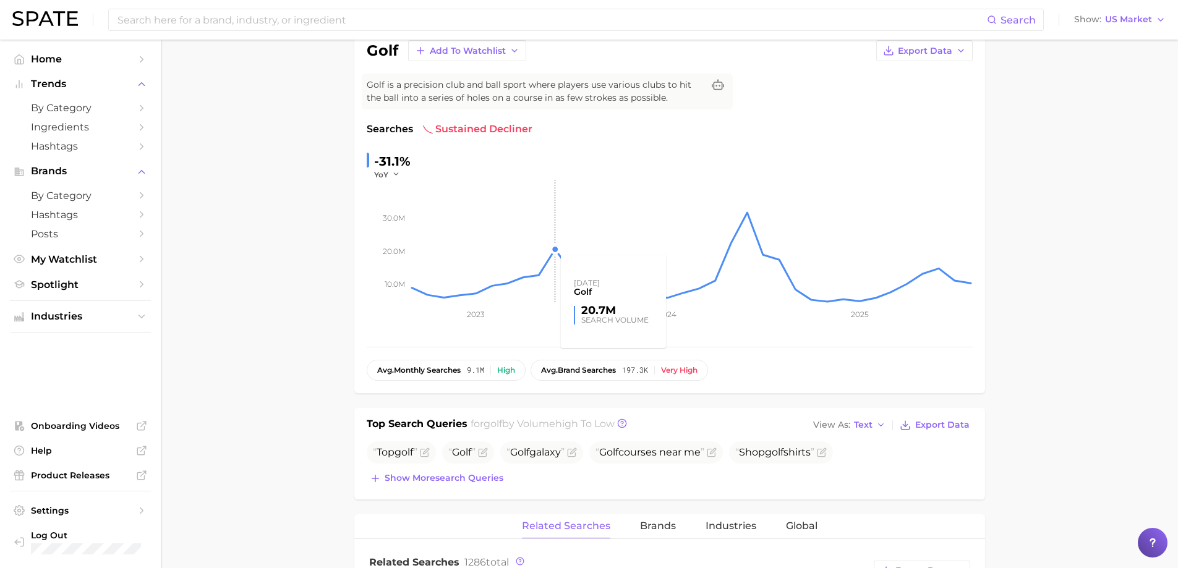
scroll to position [124, 0]
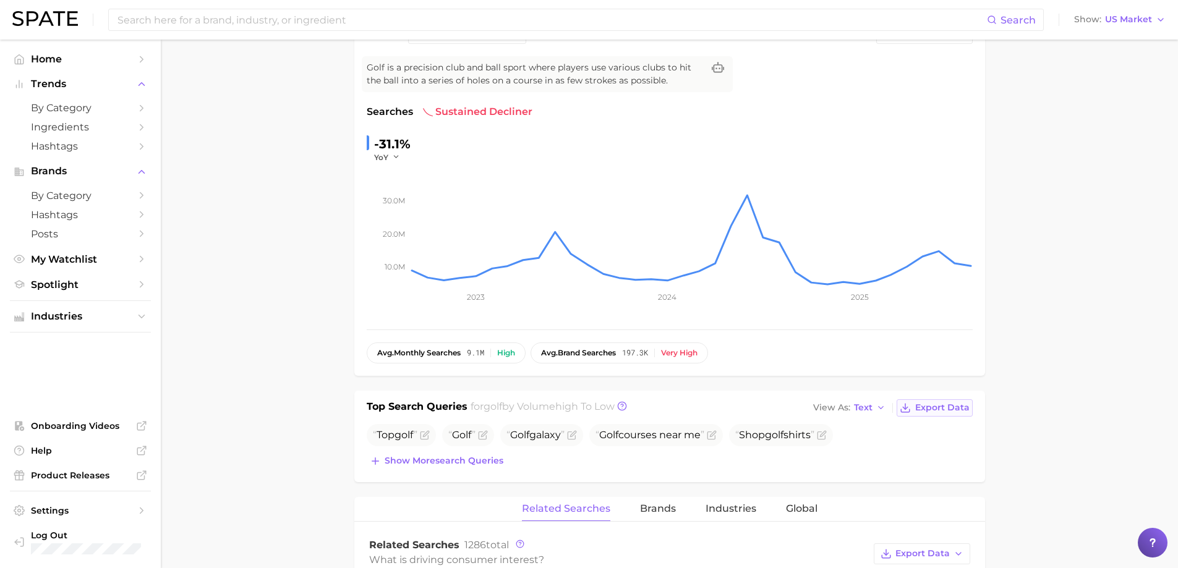
click at [933, 401] on button "Export Data" at bounding box center [934, 407] width 75 height 17
click at [243, 23] on input at bounding box center [551, 19] width 871 height 21
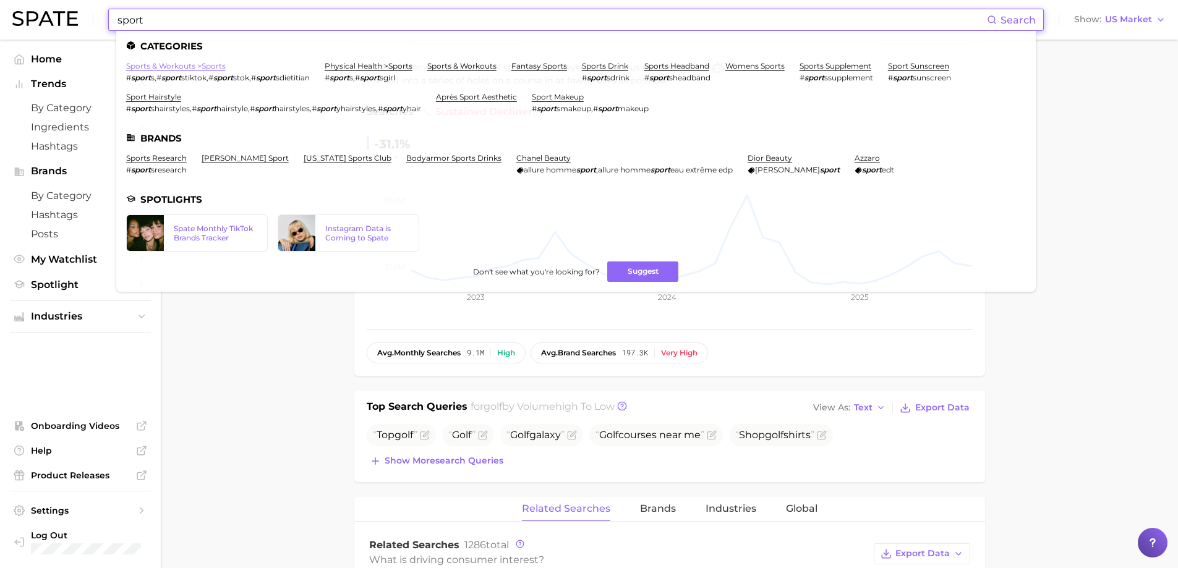
click at [183, 67] on link "sports & workouts > sports" at bounding box center [176, 65] width 100 height 9
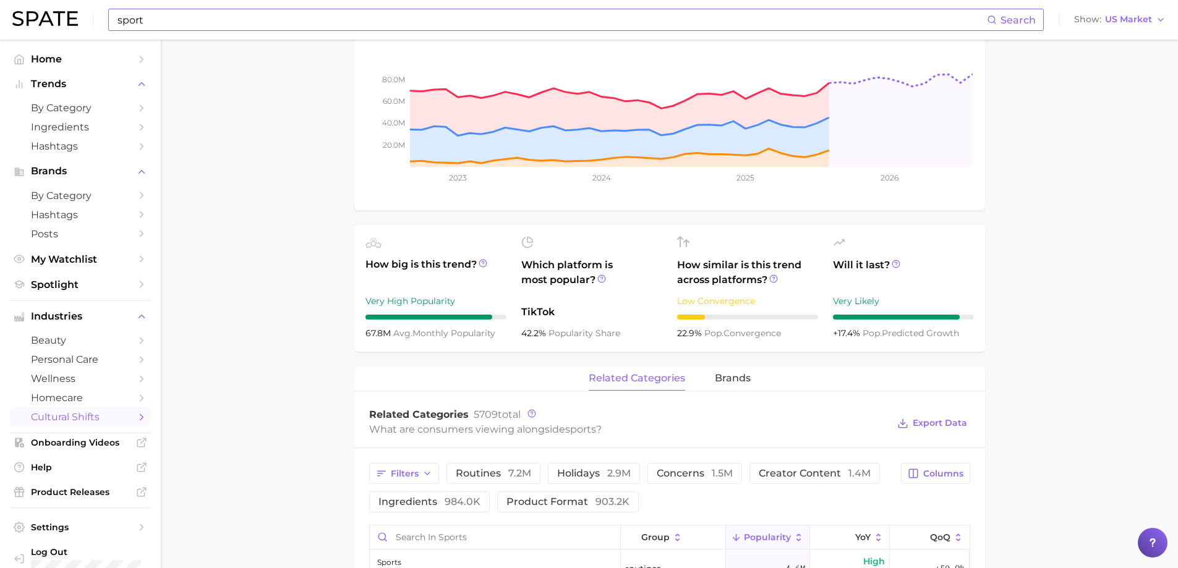
scroll to position [433, 0]
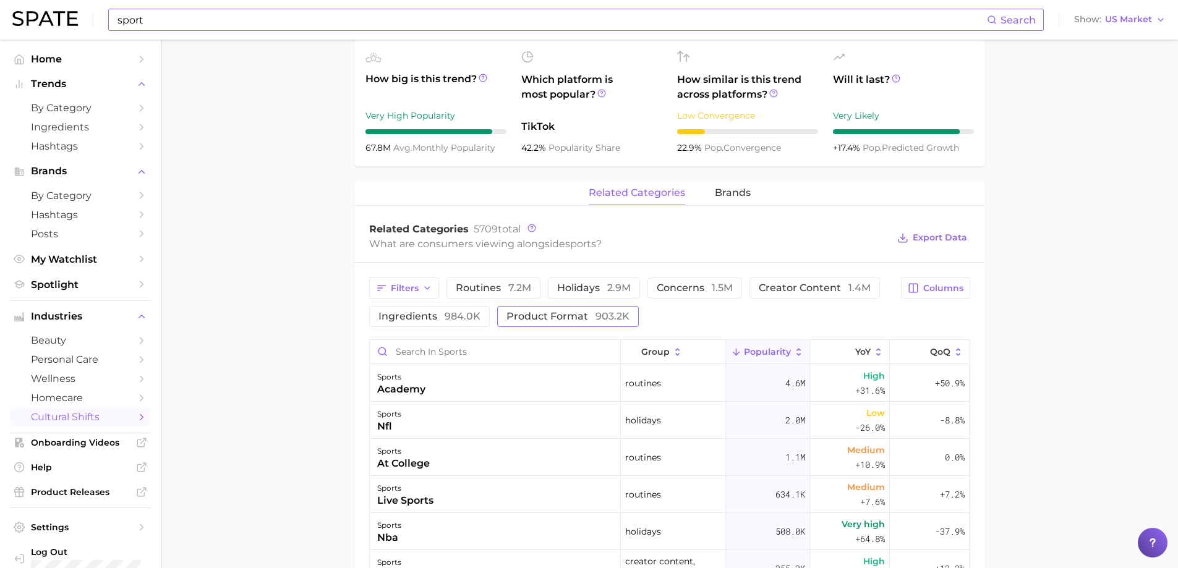
click at [516, 316] on span "product format 903.2k" at bounding box center [567, 317] width 123 height 10
click at [793, 347] on icon at bounding box center [798, 352] width 11 height 11
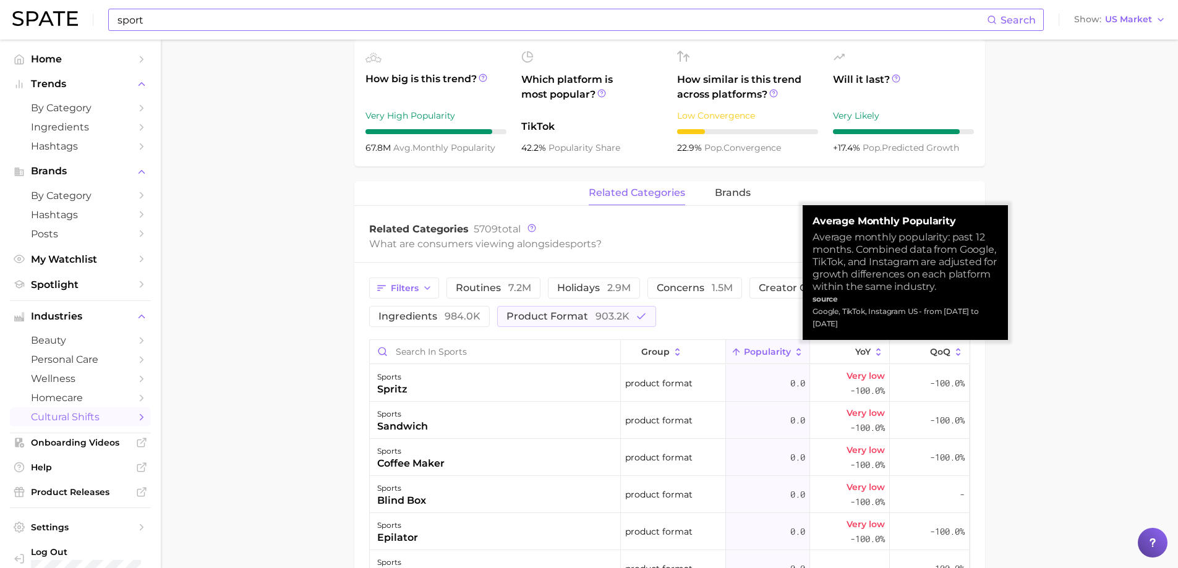
click at [793, 347] on icon at bounding box center [798, 352] width 11 height 11
click at [793, 351] on icon at bounding box center [798, 352] width 11 height 11
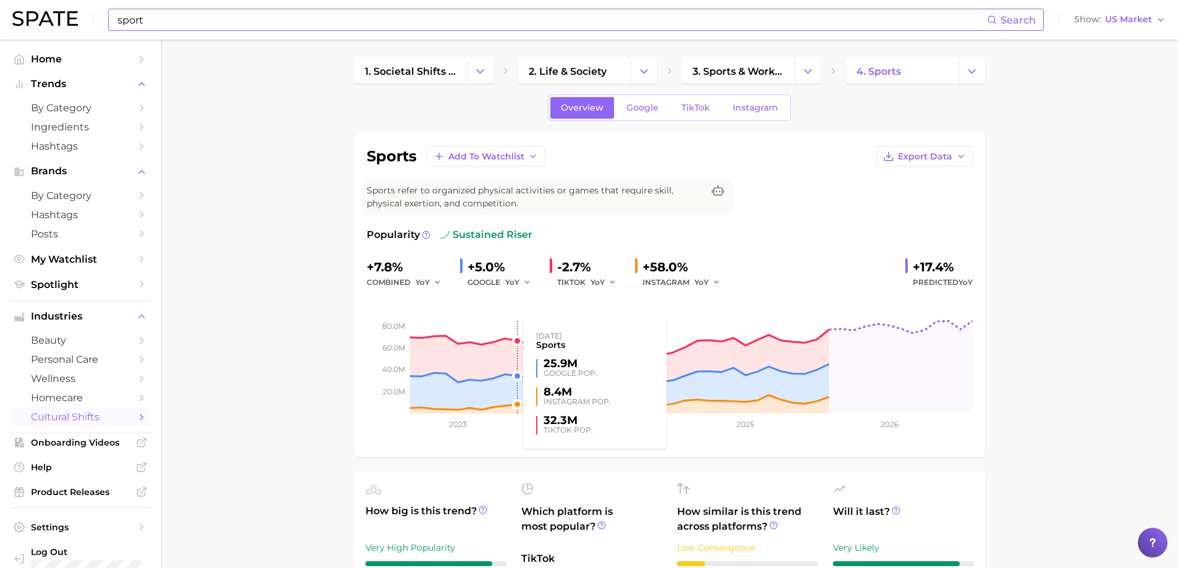
scroll to position [0, 0]
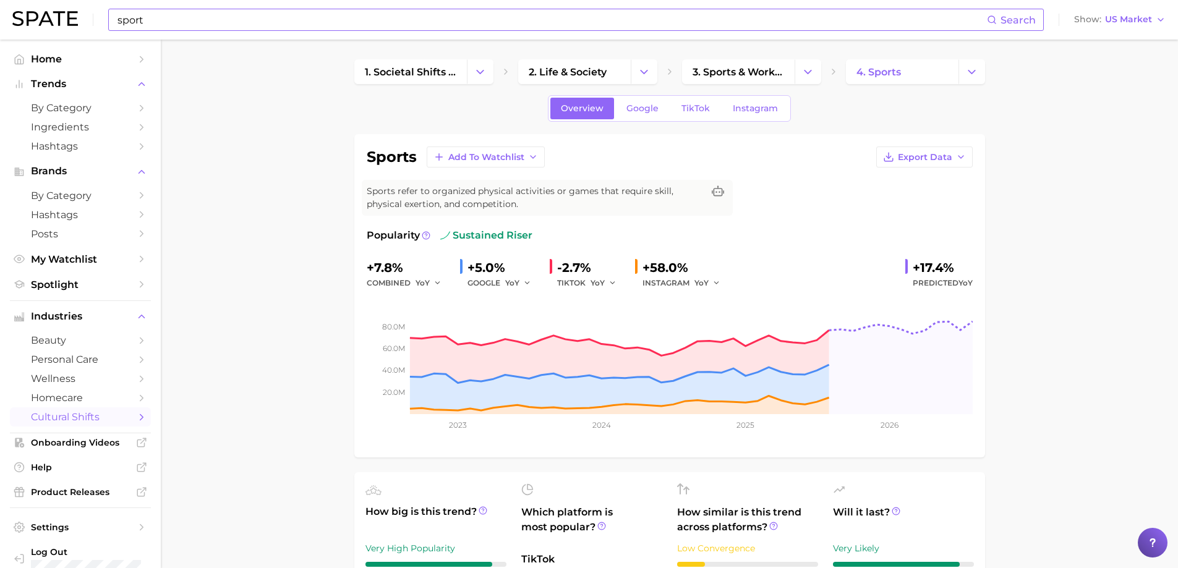
click at [199, 20] on input "sport" at bounding box center [551, 19] width 871 height 21
type input "s"
type input "golf"
click at [177, 25] on input "golf" at bounding box center [551, 19] width 871 height 21
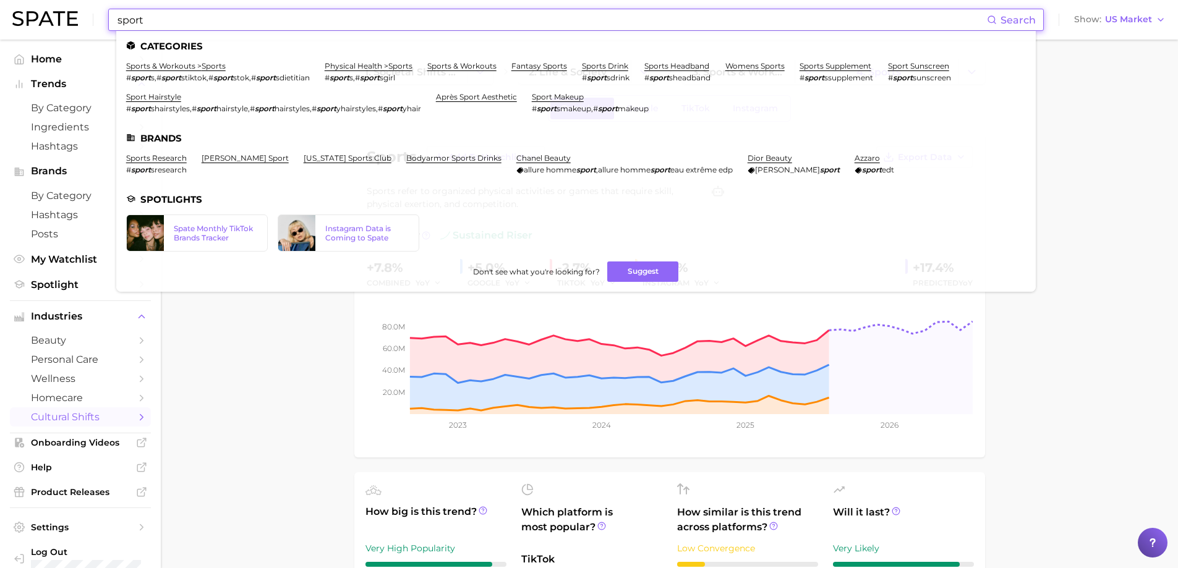
drag, startPoint x: 756, startPoint y: 16, endPoint x: 80, endPoint y: 4, distance: 676.6
click at [89, 11] on div "sport Search Categories sports & workouts > sports # sport s , # sport stiktok …" at bounding box center [588, 20] width 1153 height 40
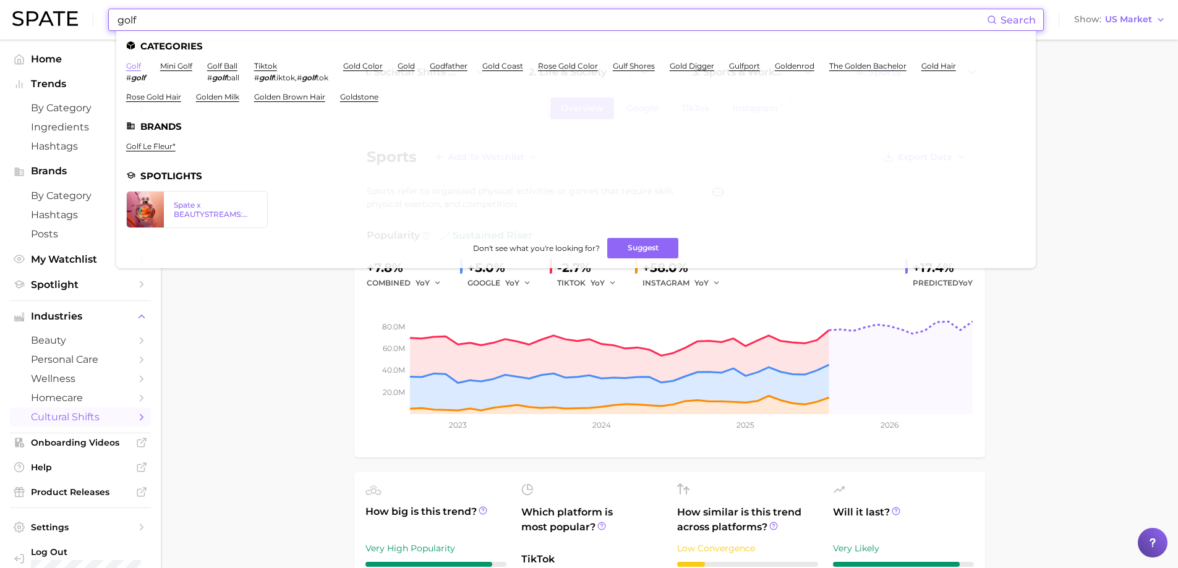
type input "golf"
click at [127, 69] on link "golf" at bounding box center [133, 65] width 15 height 9
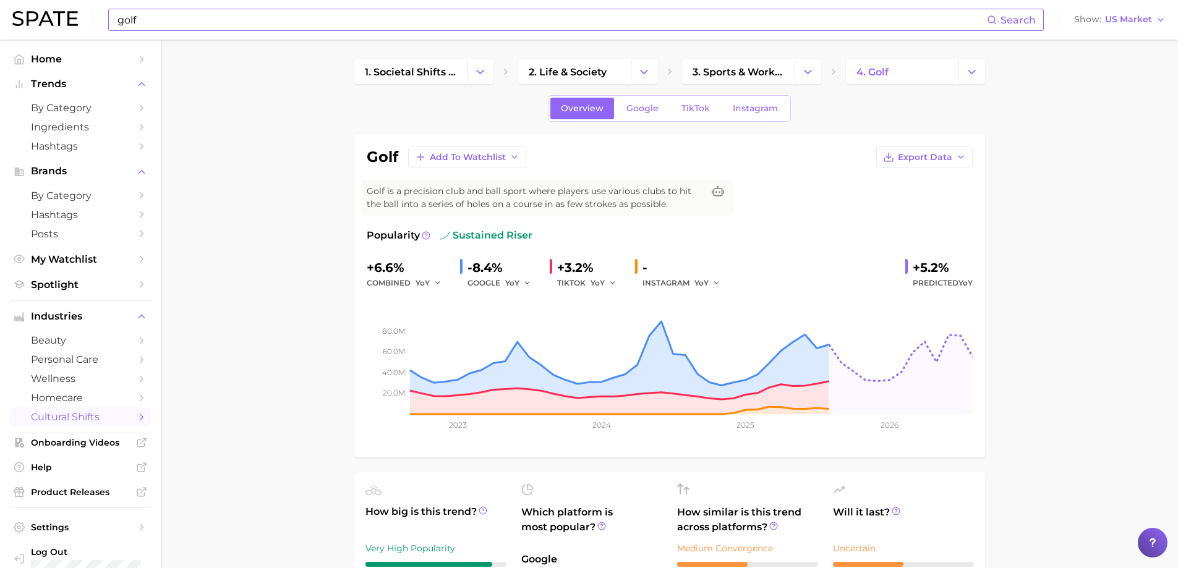
click at [929, 266] on div "+5.2%" at bounding box center [943, 268] width 60 height 20
